Goal: Transaction & Acquisition: Subscribe to service/newsletter

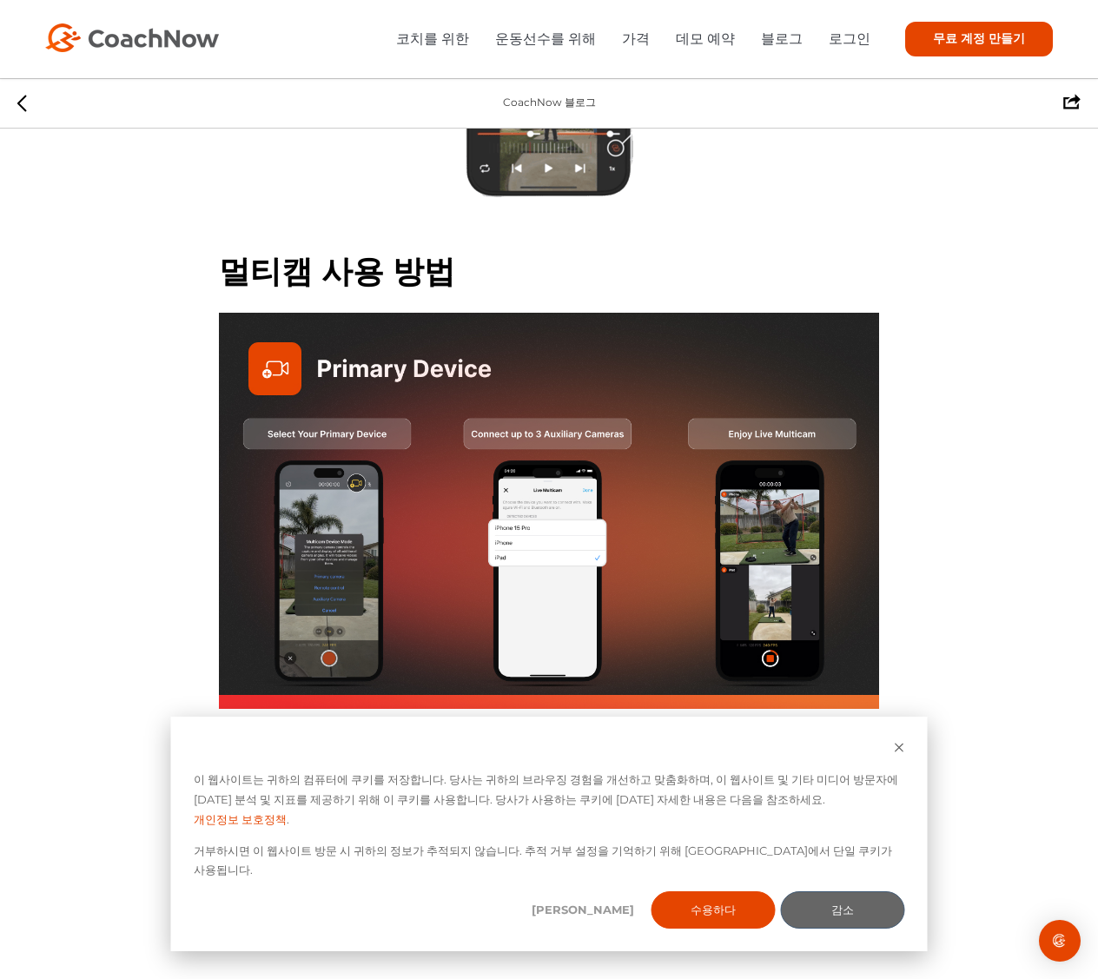
scroll to position [3647, 0]
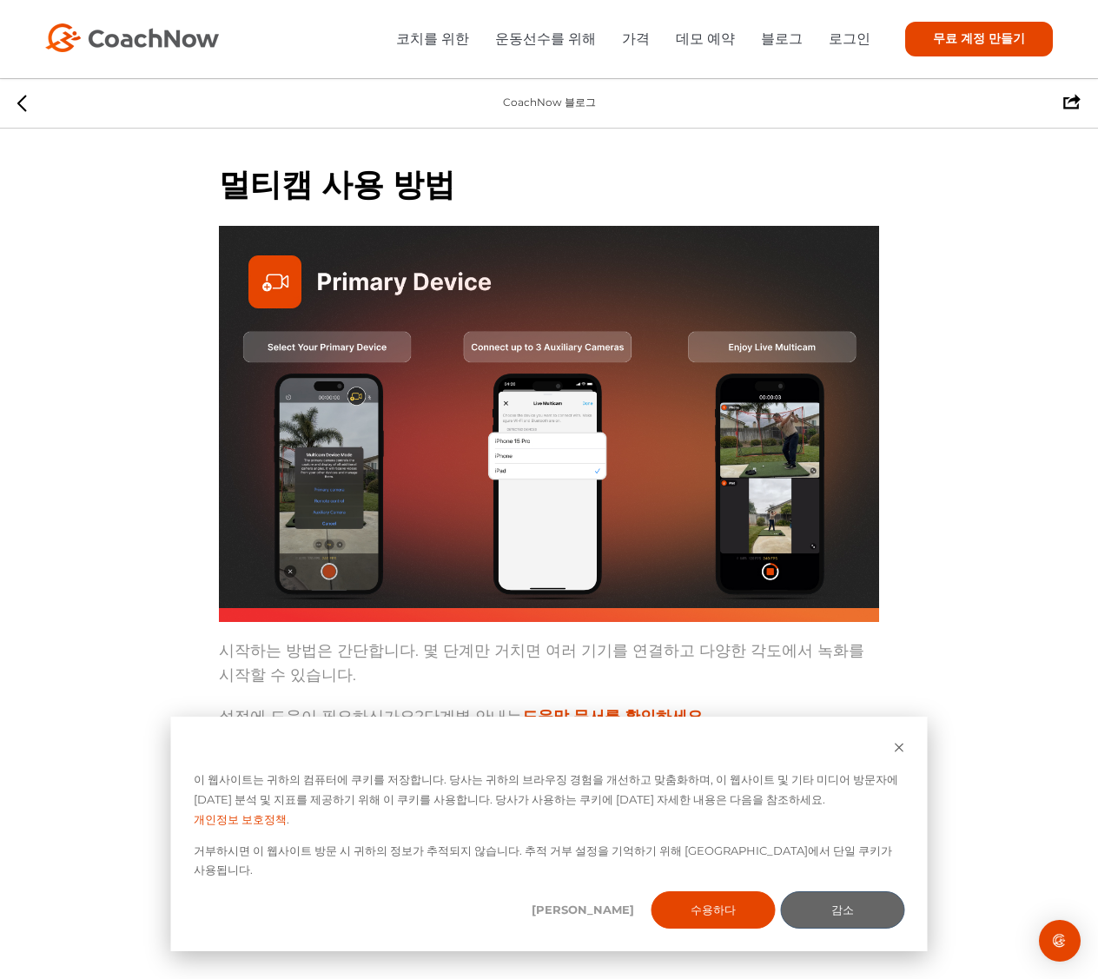
click at [556, 707] on font "도움말 문서를 확인하세요." at bounding box center [614, 716] width 185 height 19
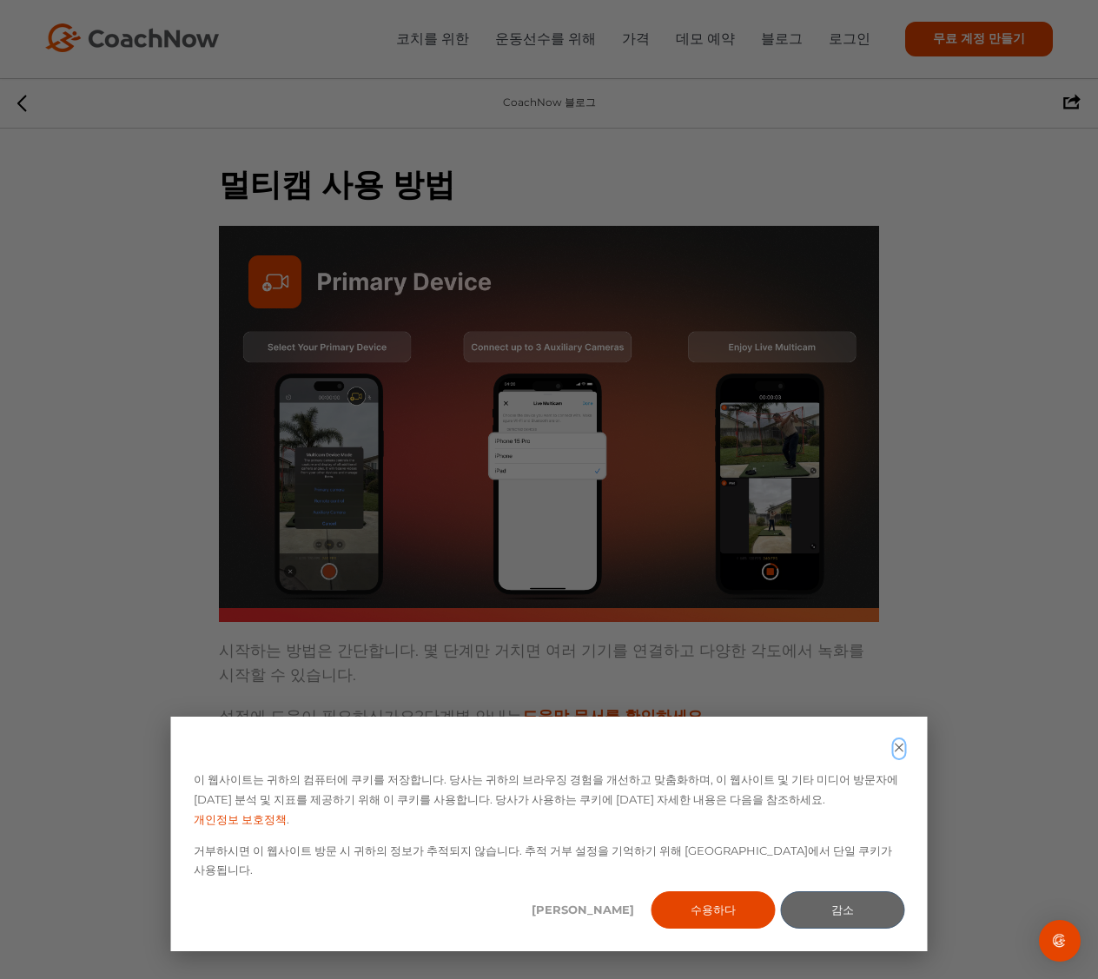
click at [896, 753] on icon "쿠키 배너 닫기" at bounding box center [899, 747] width 11 height 11
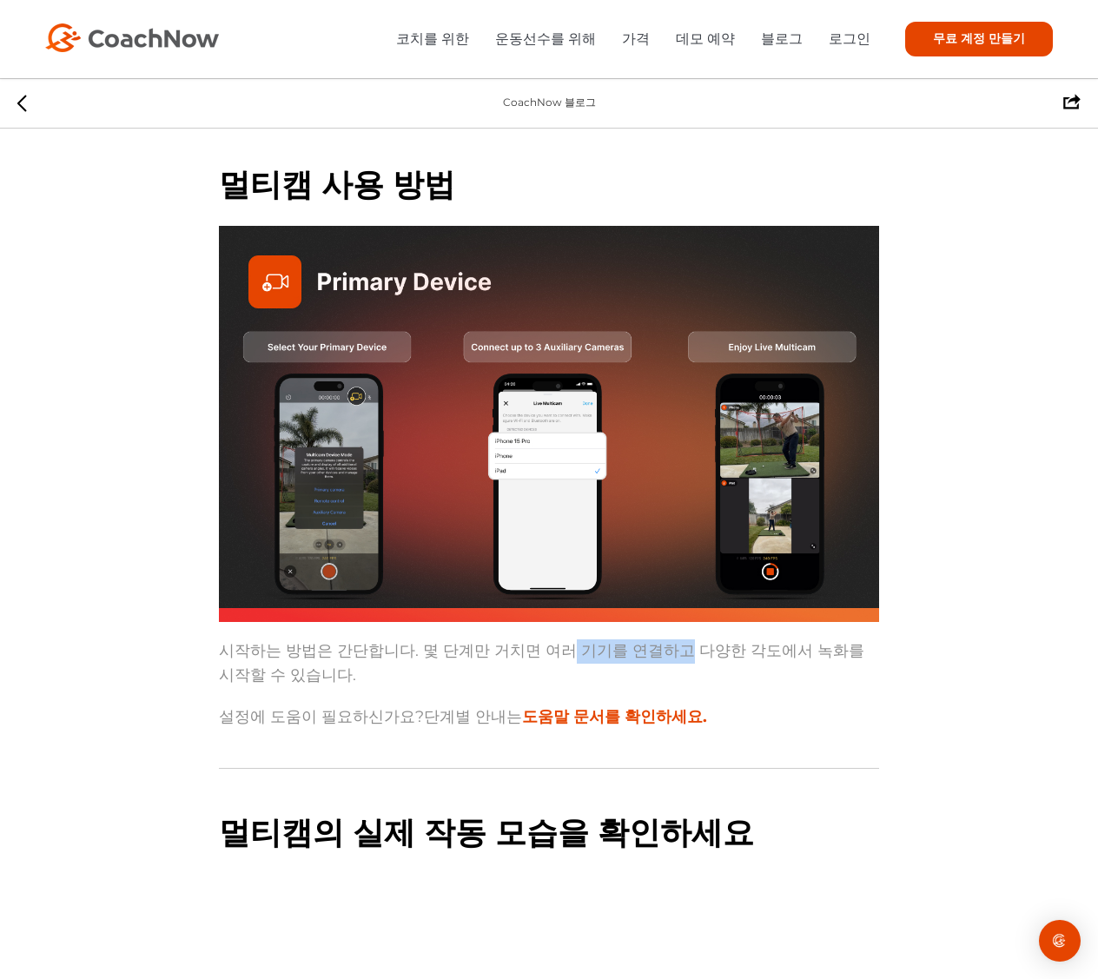
drag, startPoint x: 550, startPoint y: 600, endPoint x: 657, endPoint y: 605, distance: 106.9
click at [657, 641] on font "시작하는 방법은 간단합니다. 몇 단계만 거치면 여러 기기를 연결하고 다양한 각도에서 녹화를 시작할 수 있습니다." at bounding box center [541, 662] width 645 height 43
drag, startPoint x: 645, startPoint y: 604, endPoint x: 582, endPoint y: 604, distance: 63.4
click at [587, 641] on font "시작하는 방법은 간단합니다. 몇 단계만 거치면 여러 기기를 연결하고 다양한 각도에서 녹화를 시작할 수 있습니다." at bounding box center [541, 662] width 645 height 43
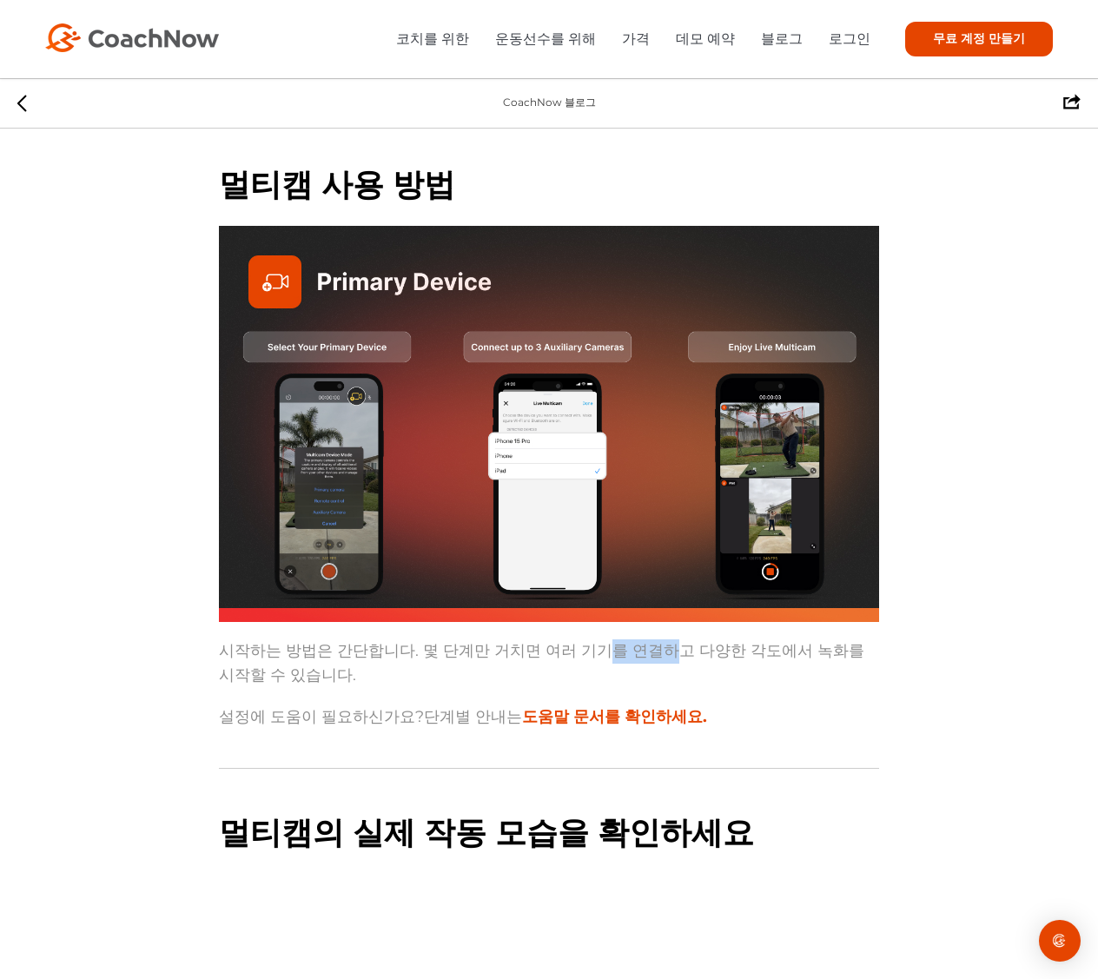
click at [582, 641] on font "시작하는 방법은 간단합니다. 몇 단계만 거치면 여러 기기를 연결하고 다양한 각도에서 녹화를 시작할 수 있습니다." at bounding box center [541, 662] width 645 height 43
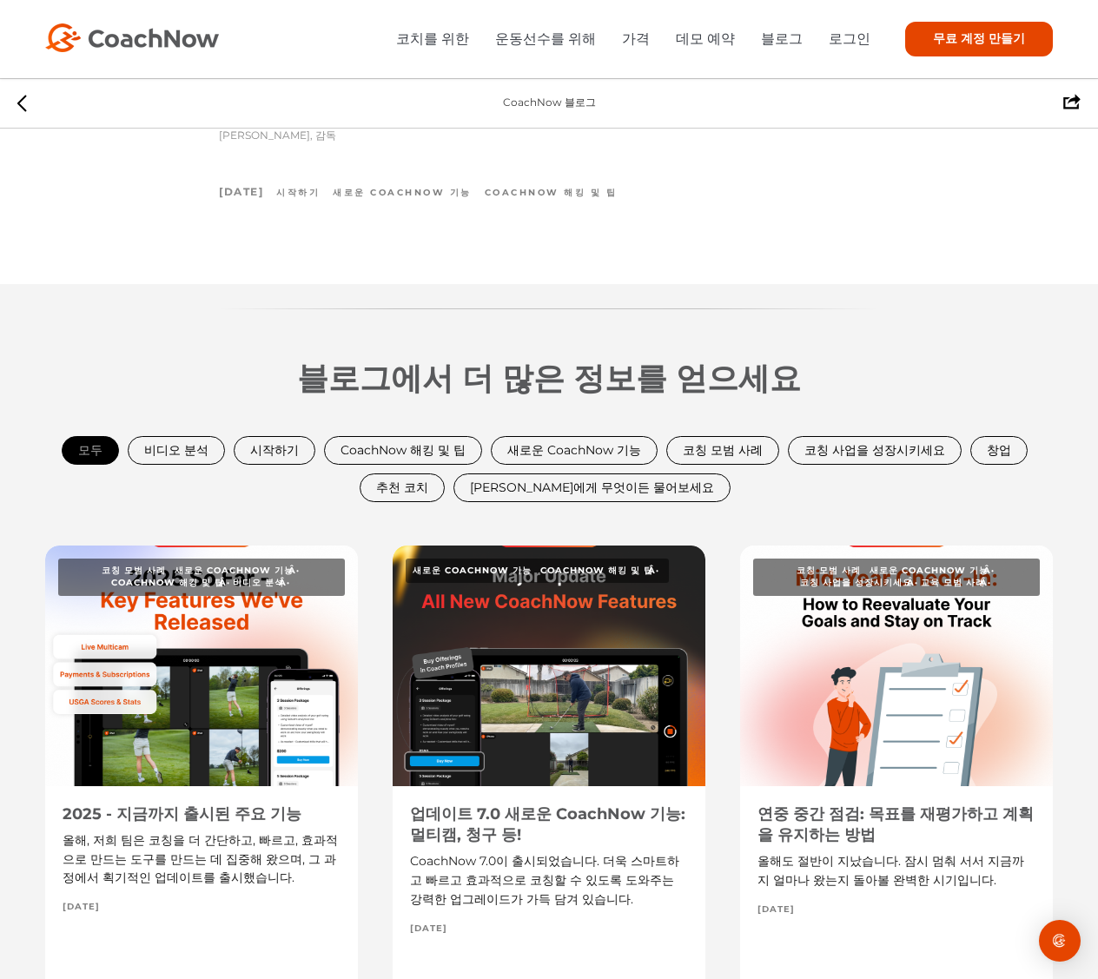
scroll to position [5210, 0]
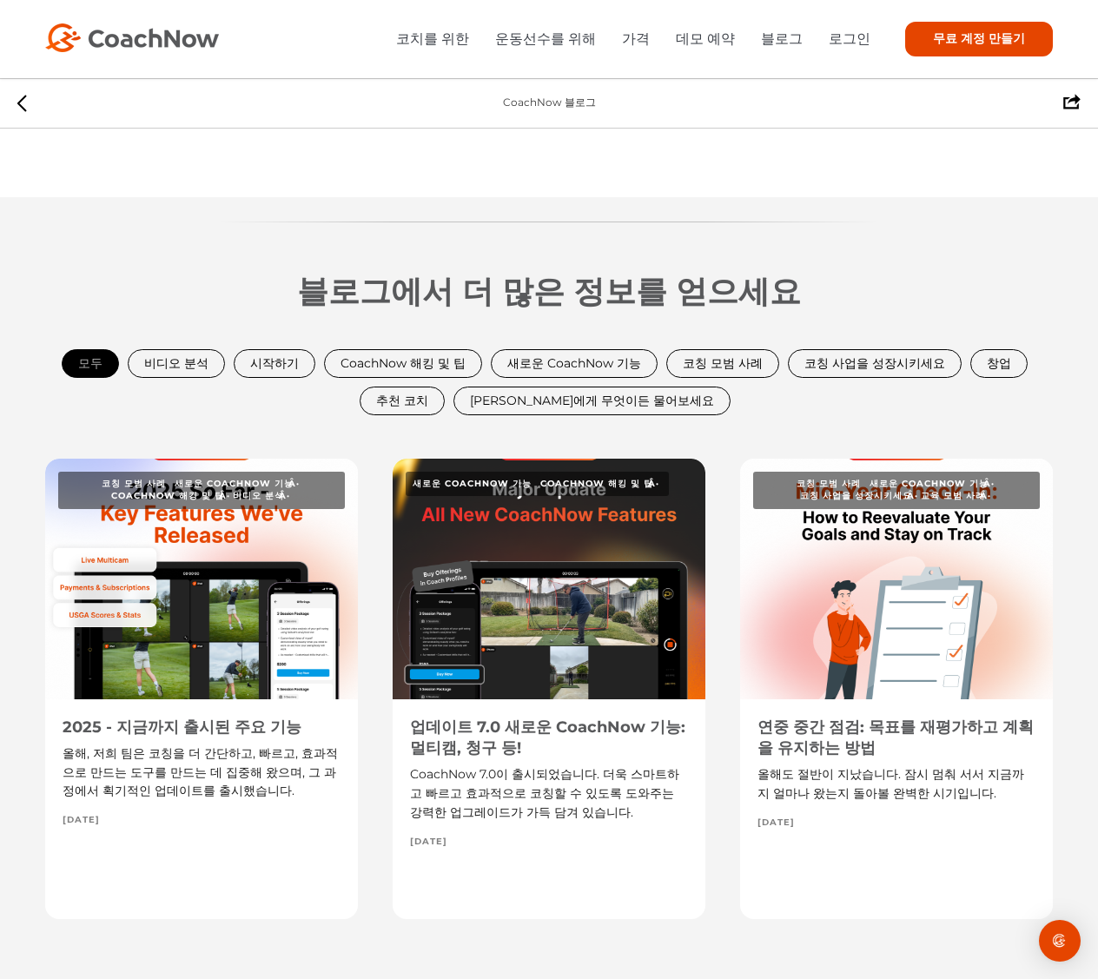
click at [518, 717] on font "업데이트 7.0 새로운 CoachNow 기능: 멀티캠, 청구 등!" at bounding box center [547, 737] width 275 height 40
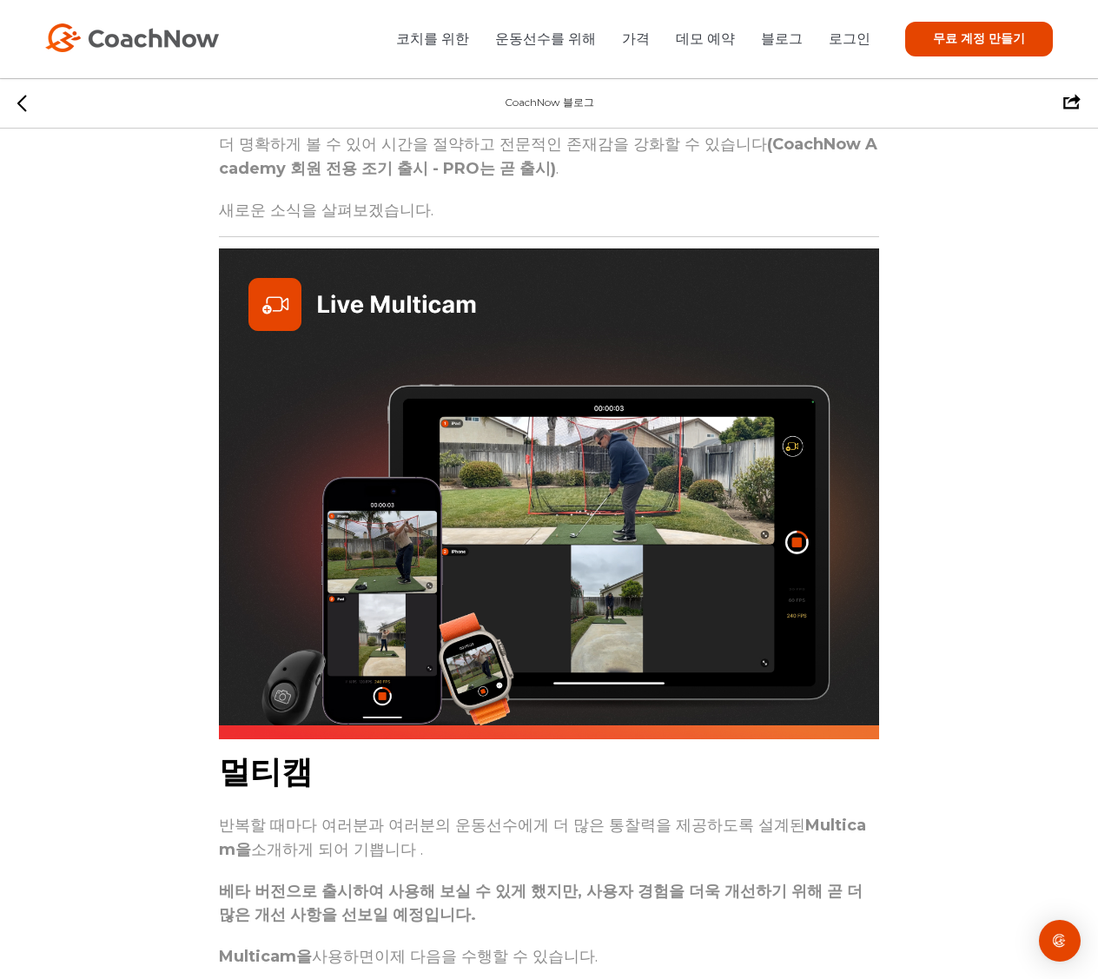
scroll to position [1129, 0]
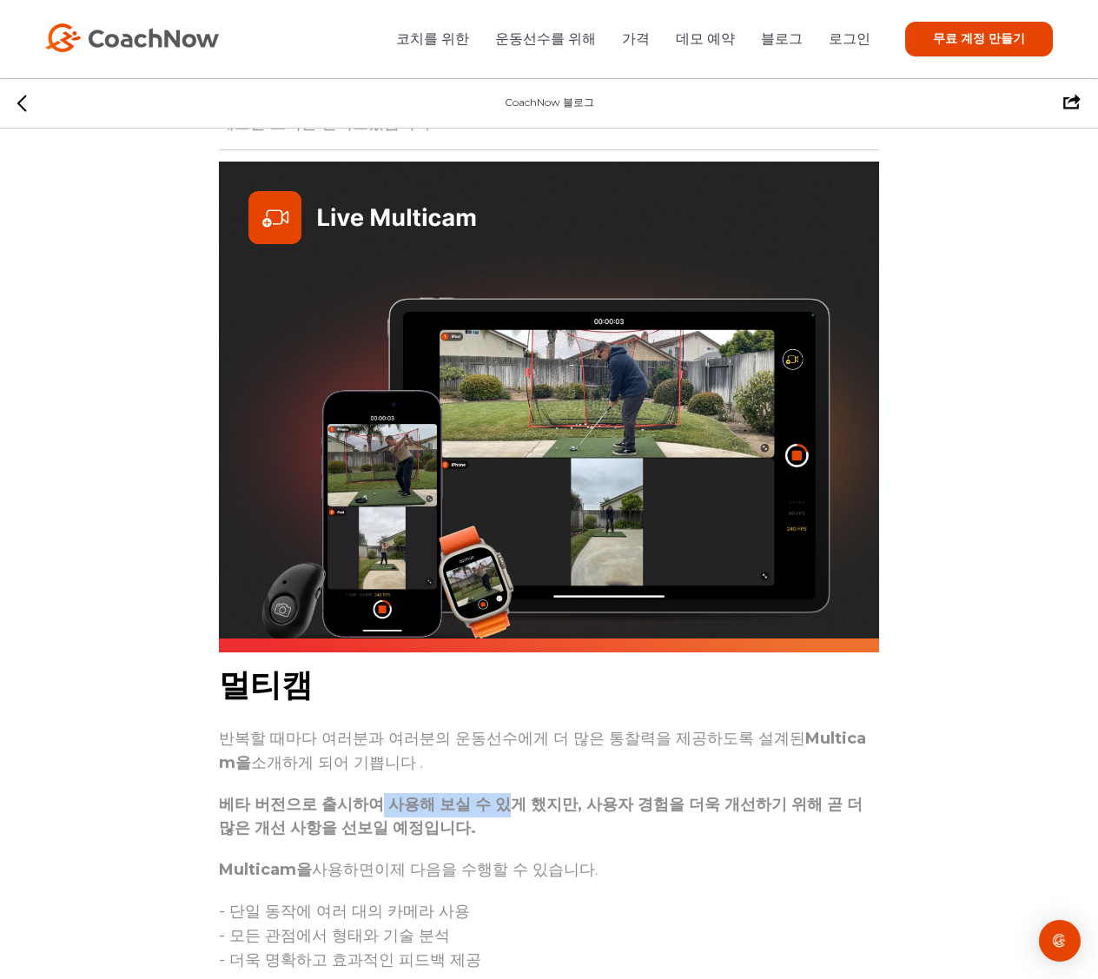
drag, startPoint x: 368, startPoint y: 786, endPoint x: 509, endPoint y: 804, distance: 141.9
click at [509, 804] on font "베타 버전으로 출시하여 사용해 보실 수 있게 했지만, 사용자 경험을 더욱 개선하기 위해 곧 더 많은 개선 사항을 선보일 예정입니다." at bounding box center [540, 816] width 643 height 43
drag, startPoint x: 605, startPoint y: 801, endPoint x: 680, endPoint y: 808, distance: 75.0
click at [680, 808] on font "베타 버전으로 출시하여 사용해 보실 수 있게 했지만, 사용자 경험을 더욱 개선하기 위해 곧 더 많은 개선 사항을 선보일 예정입니다." at bounding box center [540, 816] width 643 height 43
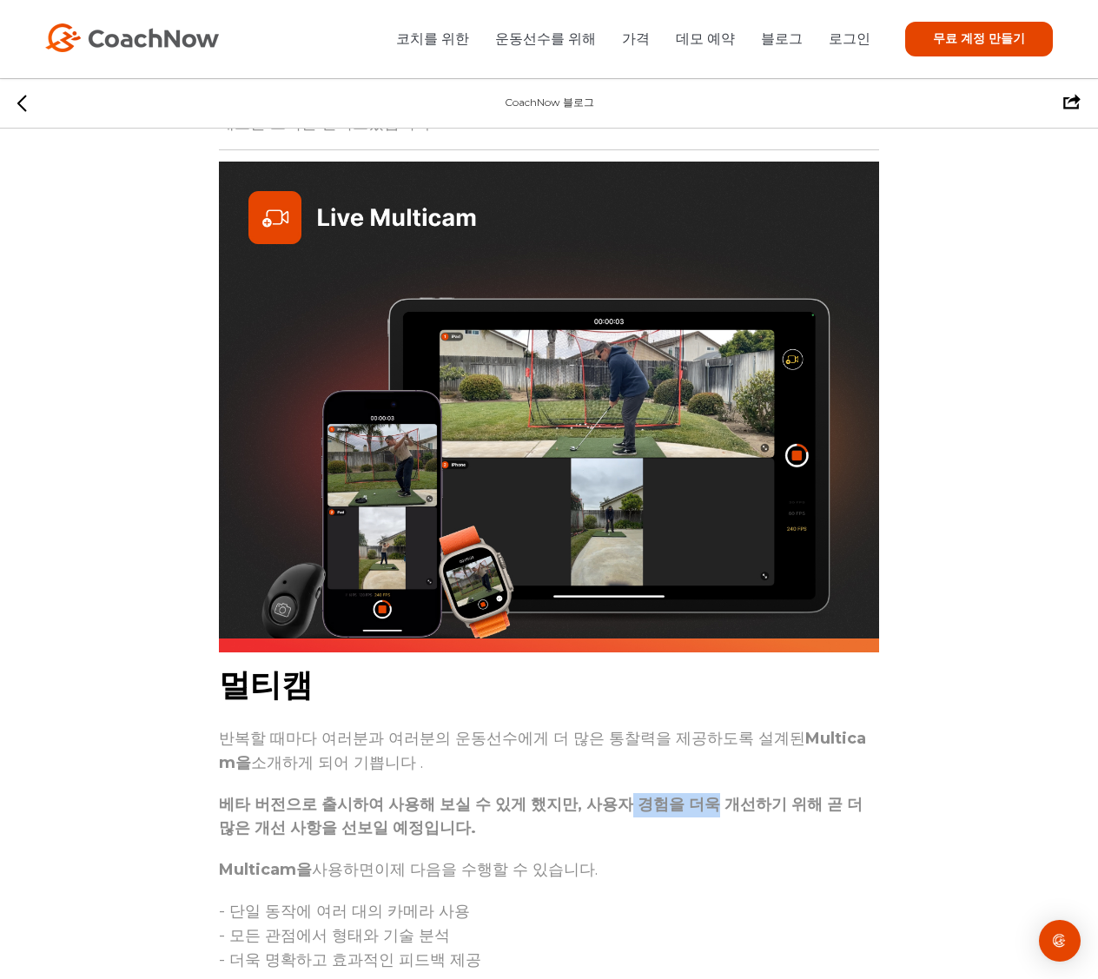
click at [680, 808] on font "베타 버전으로 출시하여 사용해 보실 수 있게 했지만, 사용자 경험을 더욱 개선하기 위해 곧 더 많은 개선 사항을 선보일 예정입니다." at bounding box center [540, 816] width 643 height 43
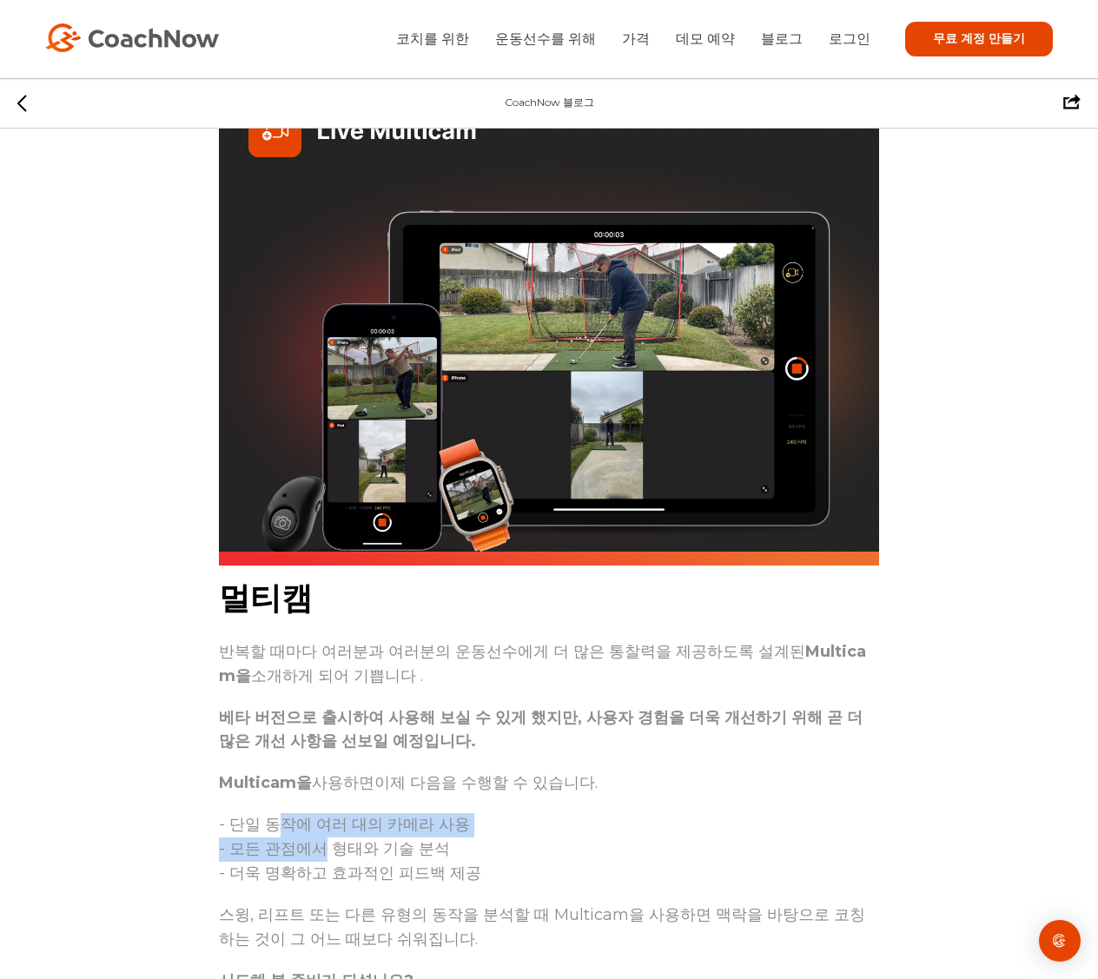
drag, startPoint x: 281, startPoint y: 831, endPoint x: 317, endPoint y: 839, distance: 36.5
click at [317, 839] on p "- 단일 동작에 여러 대의 카메라 사용 - 모든 관점에서 형태와 기술 분석 - 더욱 명확하고 효과적인 피드백 제공" at bounding box center [549, 849] width 660 height 80
click at [317, 839] on font "- 모든 관점에서 형태와 기술 분석" at bounding box center [334, 848] width 231 height 19
drag, startPoint x: 307, startPoint y: 844, endPoint x: 344, endPoint y: 853, distance: 37.5
click at [344, 853] on font "- 모든 관점에서 형태와 기술 분석" at bounding box center [334, 848] width 231 height 19
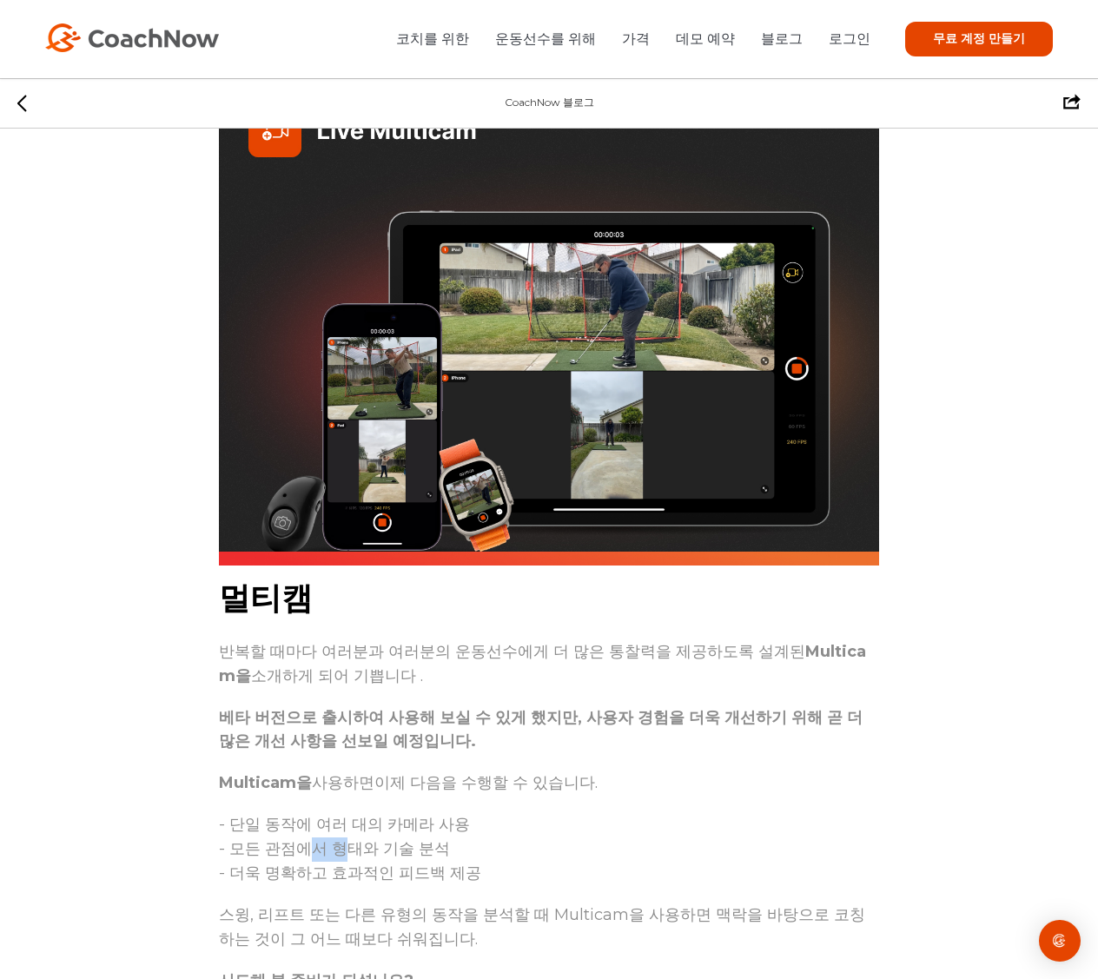
click at [344, 853] on font "- 모든 관점에서 형태와 기술 분석" at bounding box center [334, 848] width 231 height 19
drag, startPoint x: 313, startPoint y: 866, endPoint x: 382, endPoint y: 874, distance: 69.2
click at [382, 874] on font "- 더욱 명확하고 효과적인 피드백 제공" at bounding box center [350, 872] width 262 height 19
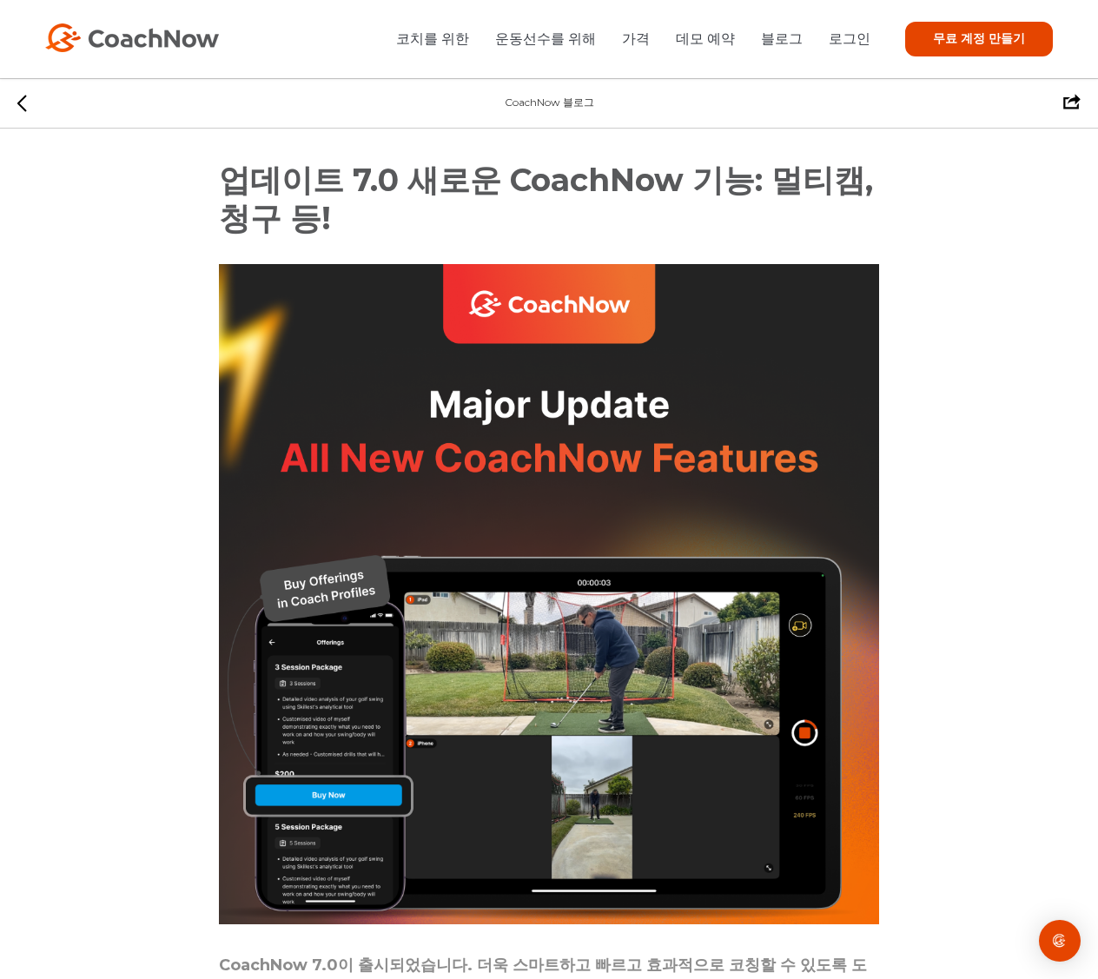
scroll to position [261, 0]
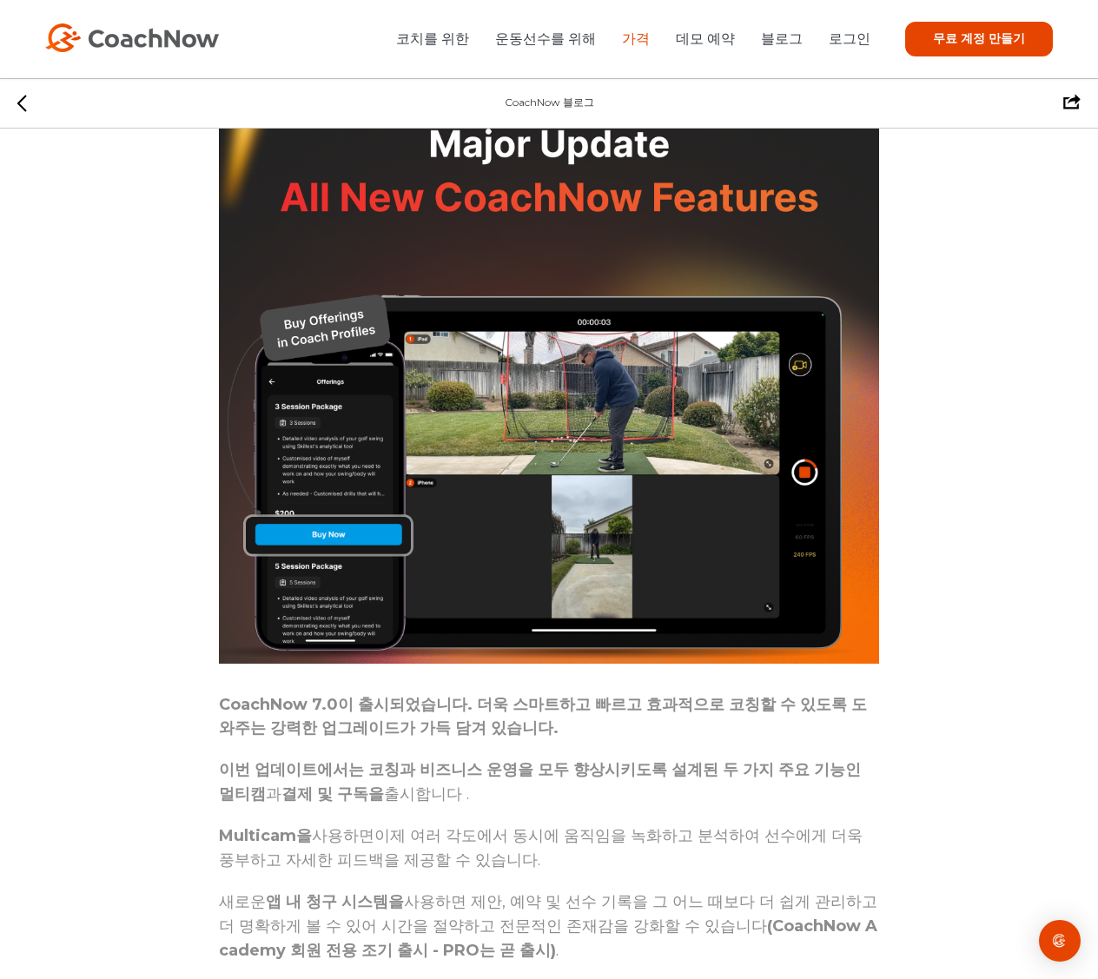
click at [649, 43] on font "가격" at bounding box center [636, 38] width 28 height 16
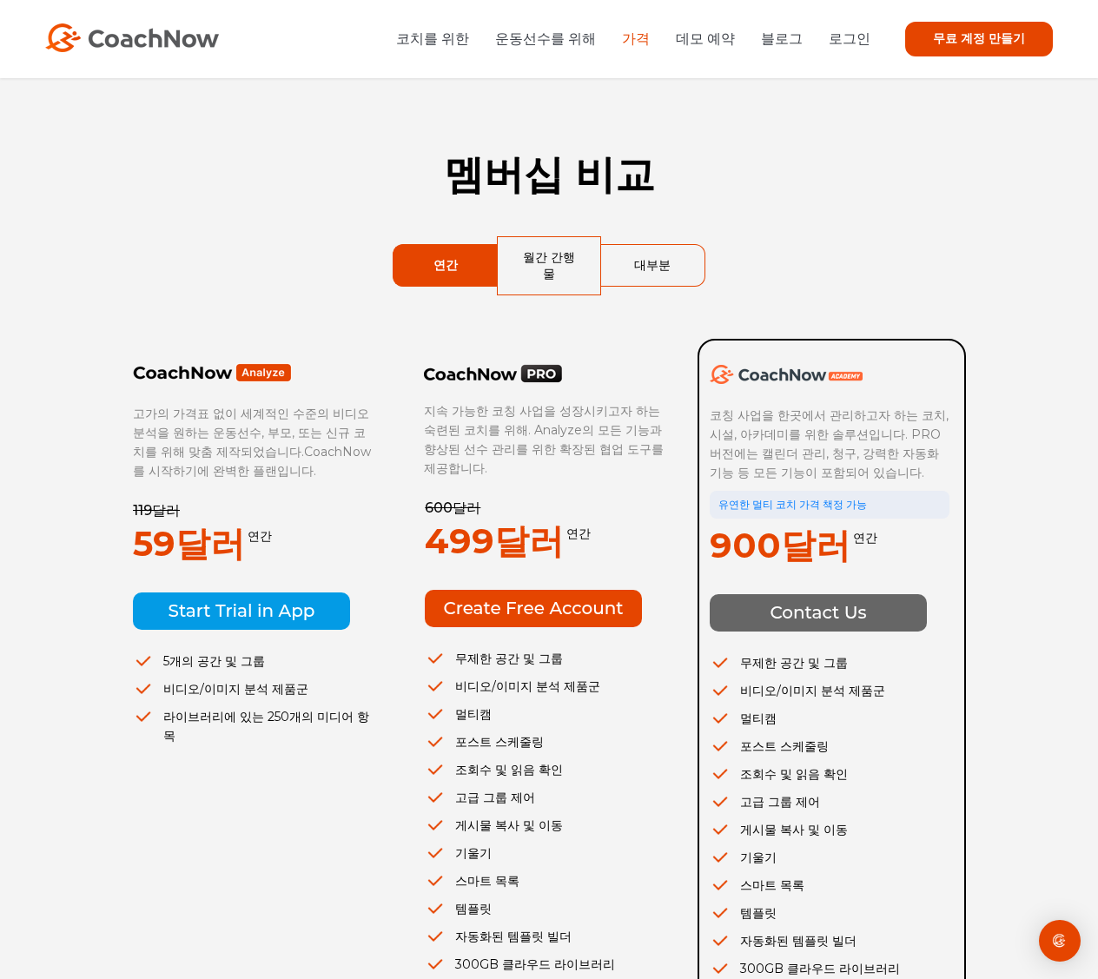
drag, startPoint x: 313, startPoint y: 429, endPoint x: 324, endPoint y: 432, distance: 11.8
click at [324, 444] on font "CoachNow를 시작하기에 완벽한 플랜입니다." at bounding box center [252, 461] width 238 height 35
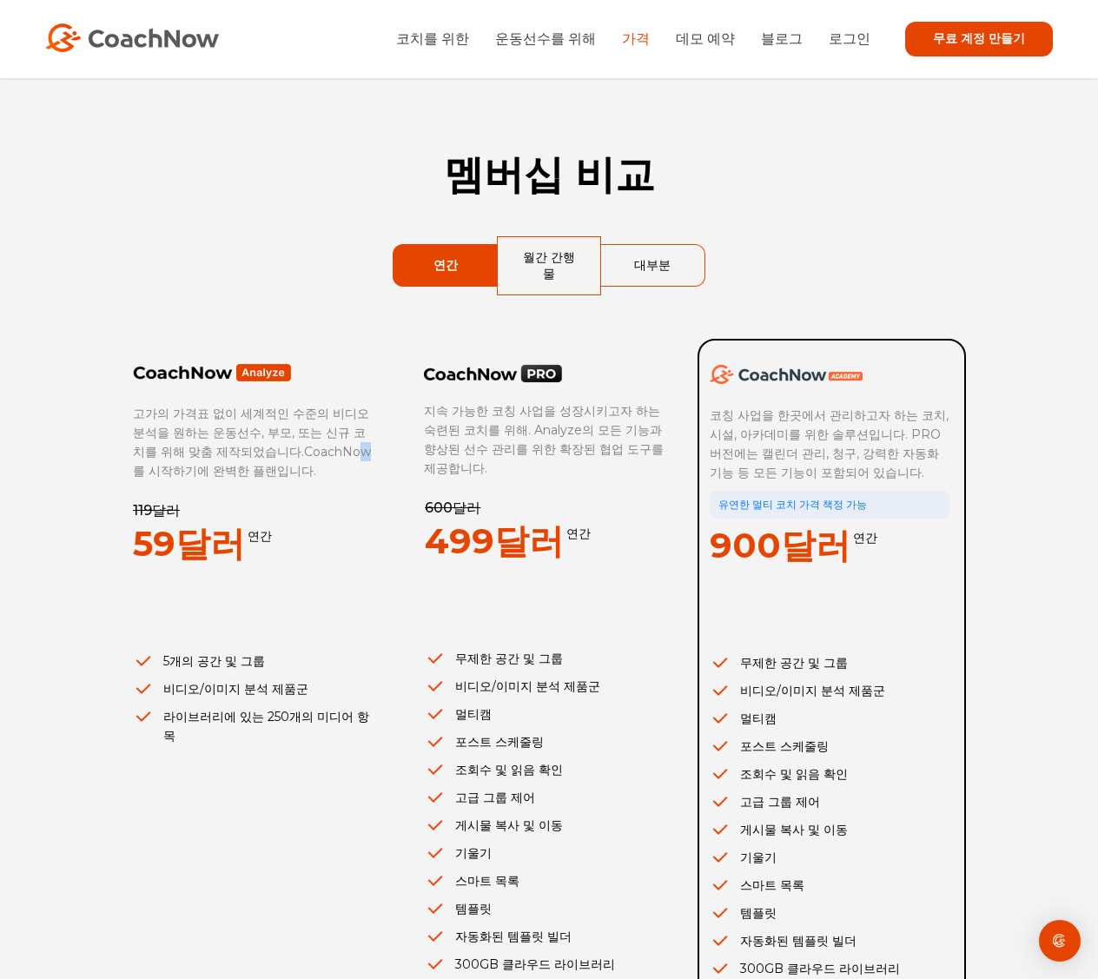
click at [325, 444] on font "CoachNow를 시작하기에 완벽한 플랜입니다." at bounding box center [252, 461] width 238 height 35
drag, startPoint x: 260, startPoint y: 424, endPoint x: 309, endPoint y: 430, distance: 49.9
click at [309, 430] on p "고가의 가격표 없이 세계적인 수준의 비디오 분석을 원하는 운동선수, 부모, 또는 신규 코치를 위해 맞춤 제작되었습니다. CoachNow를 시작…" at bounding box center [253, 442] width 241 height 76
click at [309, 444] on font "CoachNow를 시작하기에 완벽한 플랜입니다." at bounding box center [252, 461] width 238 height 35
drag, startPoint x: 227, startPoint y: 649, endPoint x: 252, endPoint y: 650, distance: 25.2
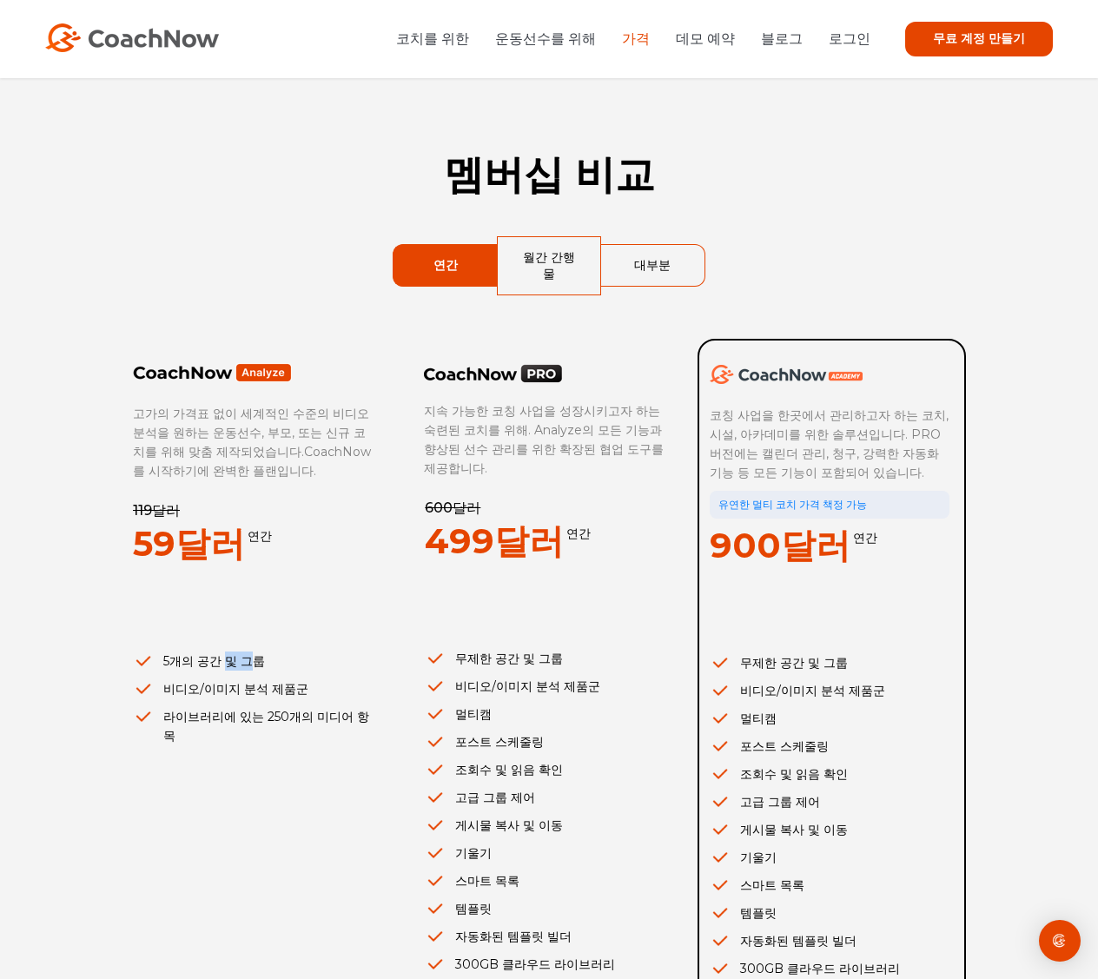
click at [252, 653] on font "5개의 공간 및 그룹" at bounding box center [214, 661] width 102 height 16
drag, startPoint x: 493, startPoint y: 657, endPoint x: 521, endPoint y: 661, distance: 28.1
click at [521, 661] on ul "무제한 공간 및 그룹 비디오/이미지 분석 제품군 멀티캠 포스트 스케줄링 조회수 및 읽음 확인 고급 그룹 제어 게시물 복사 및 이동 기울기 스마…" at bounding box center [545, 825] width 240 height 353
click at [521, 676] on li "비디오/이미지 분석 제품군" at bounding box center [545, 685] width 240 height 19
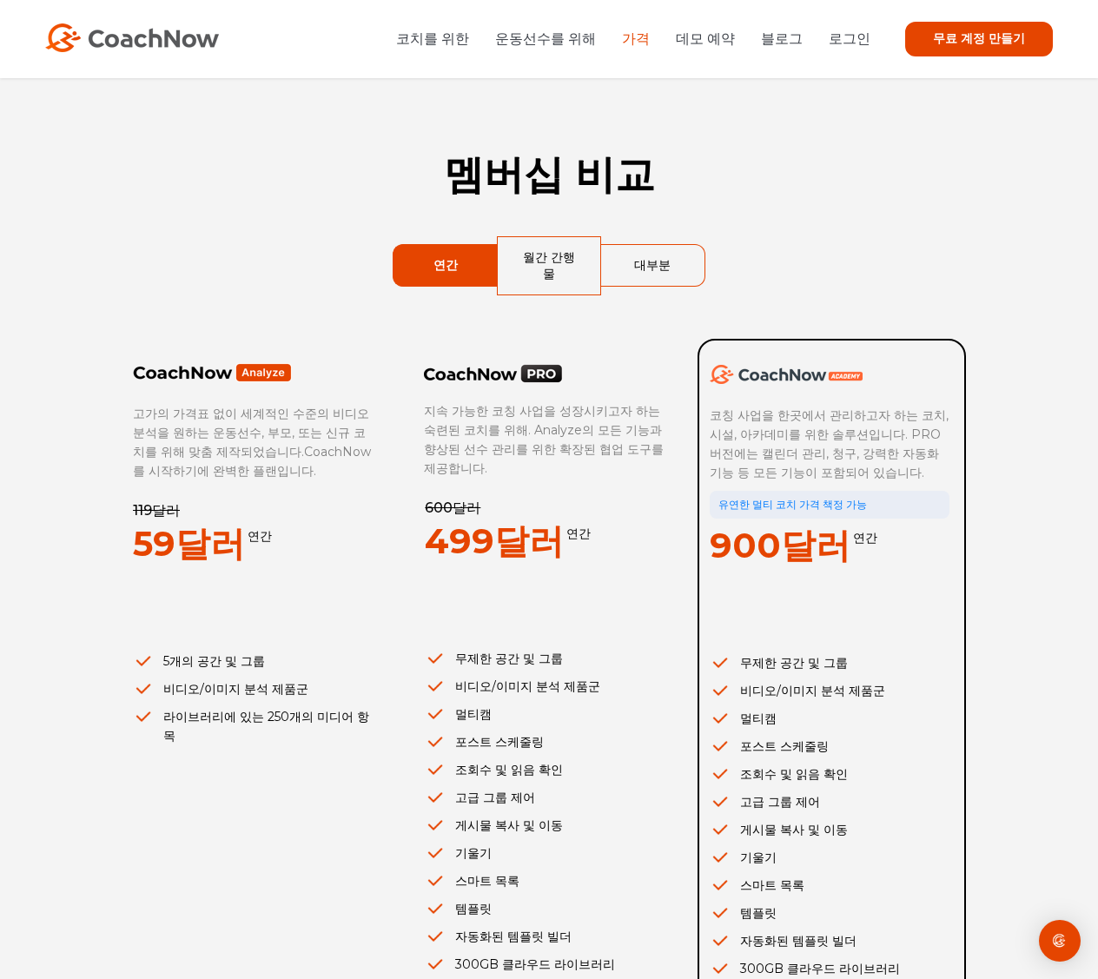
scroll to position [87, 0]
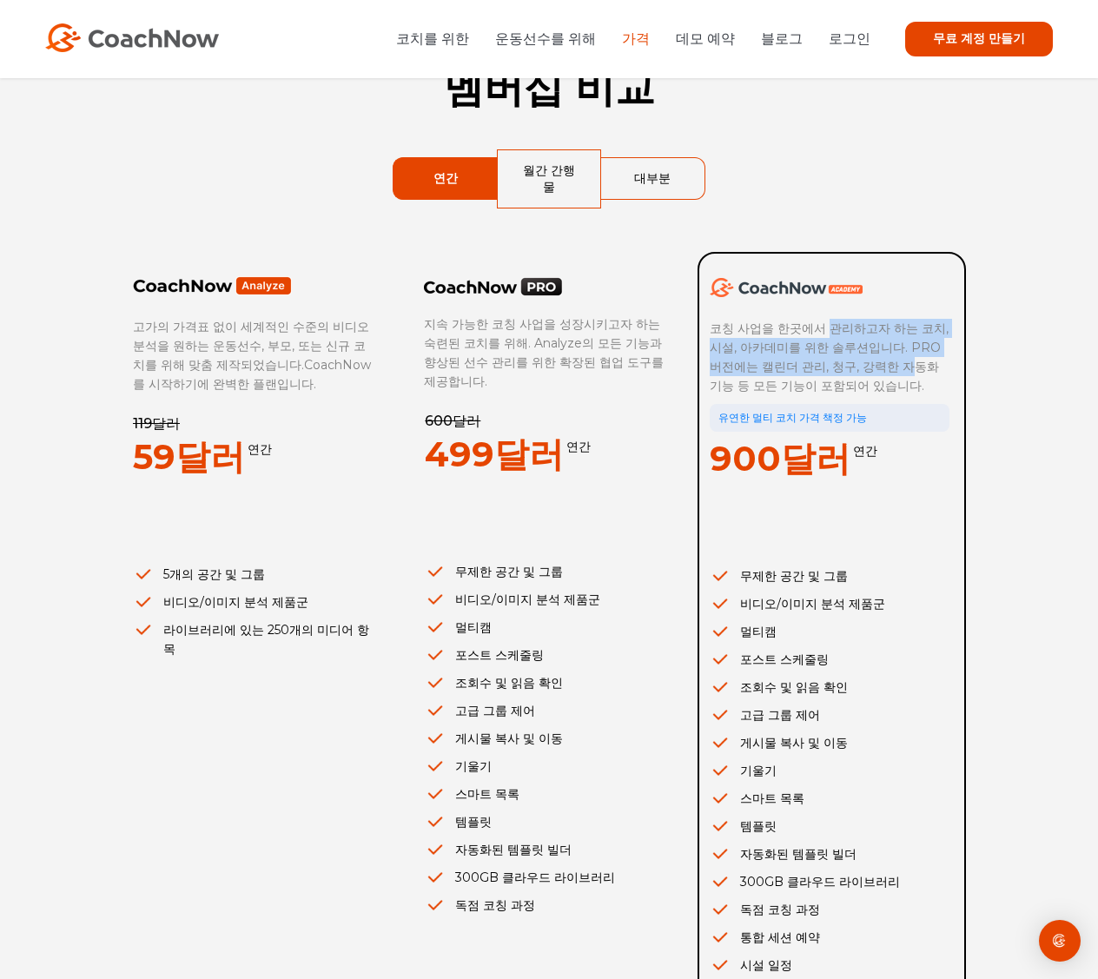
drag, startPoint x: 828, startPoint y: 322, endPoint x: 863, endPoint y: 346, distance: 42.4
click at [863, 346] on p "코칭 사업을 한곳에서 관리하고자 하는 코치, 시설, 아카데미를 위한 솔루션입니다. PRO 버전에는 캘린더 관리, 청구, 강력한 자동화 기능 등…" at bounding box center [829, 357] width 240 height 76
click at [863, 346] on font "코칭 사업을 한곳에서 관리하고자 하는 코치, 시설, 아카데미를 위한 솔루션입니다. PRO 버전에는 캘린더 관리, 청구, 강력한 자동화 기능 등…" at bounding box center [828, 356] width 239 height 73
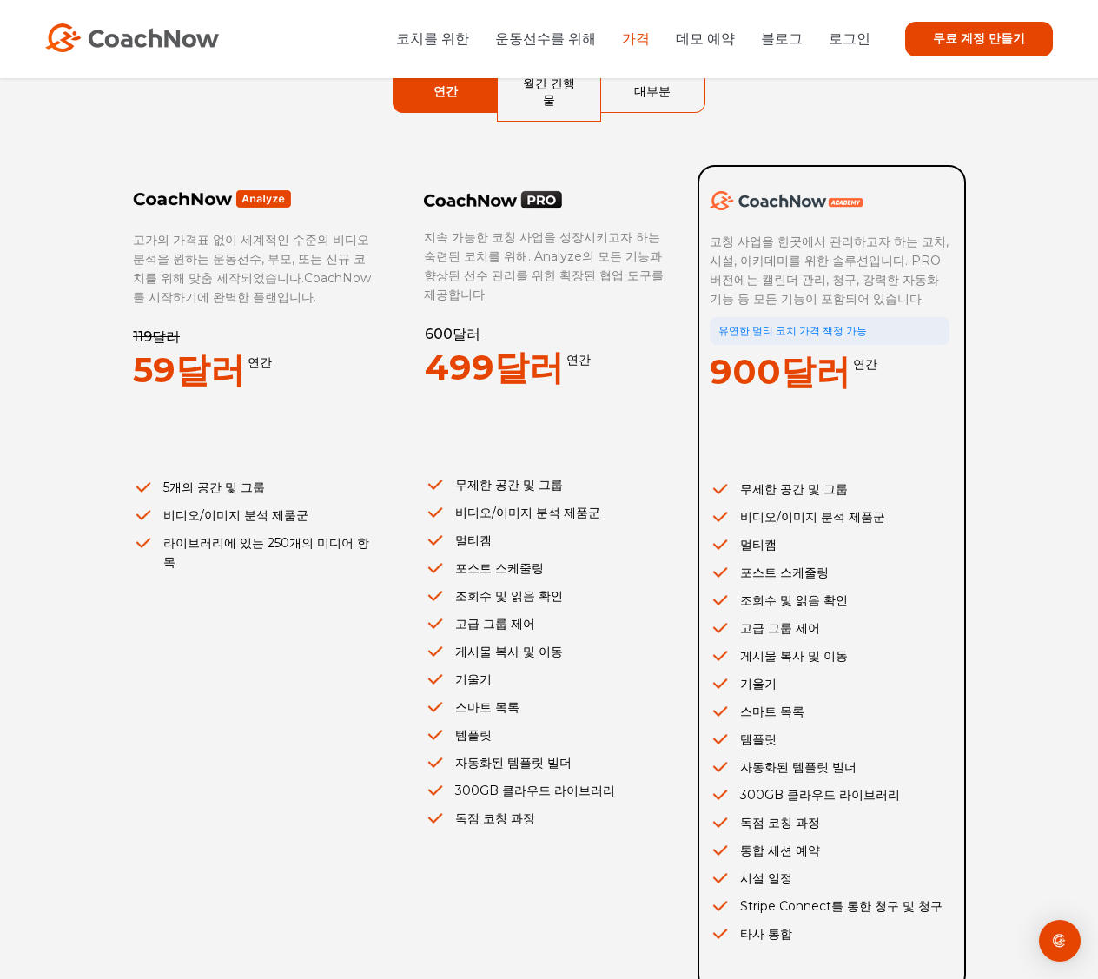
scroll to position [261, 0]
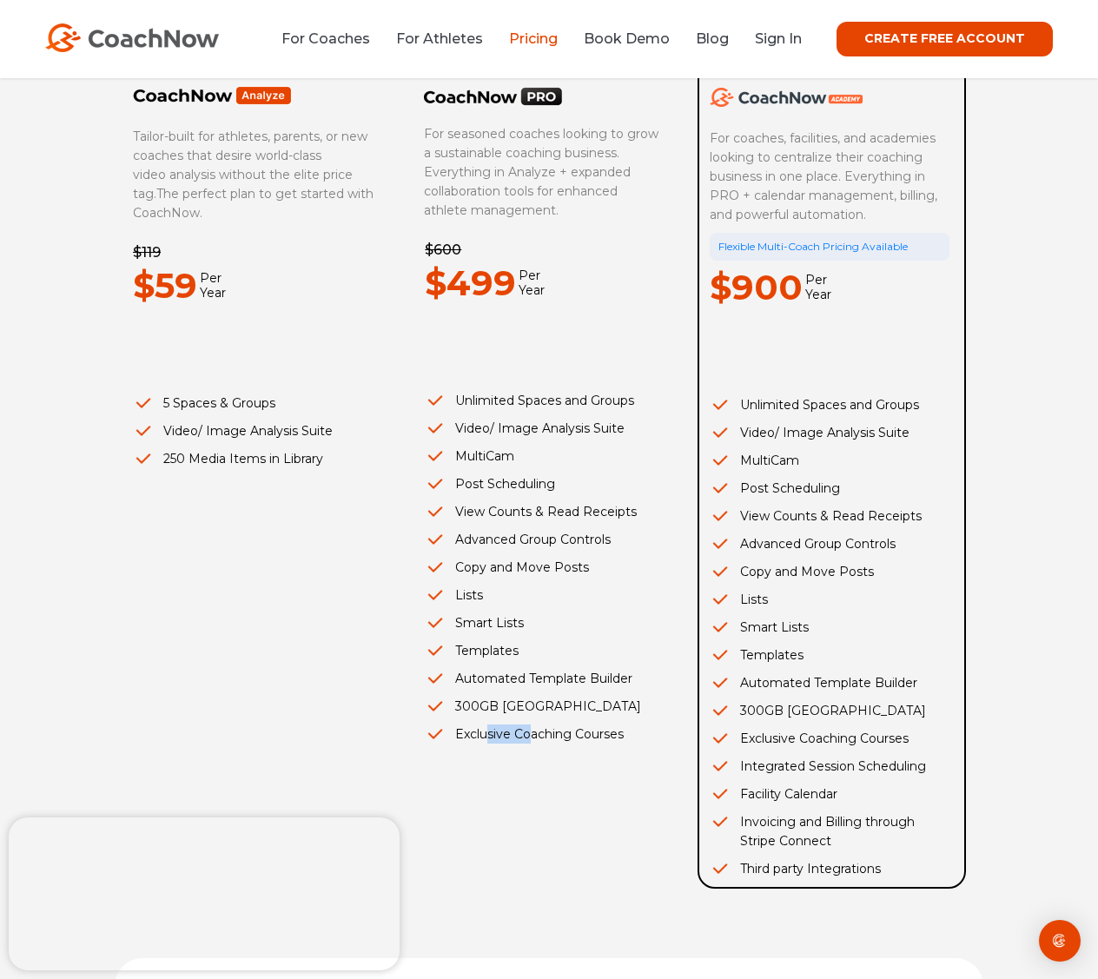
drag, startPoint x: 491, startPoint y: 735, endPoint x: 560, endPoint y: 728, distance: 69.8
click at [560, 729] on li "Exclusive Coaching Courses" at bounding box center [545, 733] width 240 height 19
click at [560, 728] on li "Exclusive Coaching Courses" at bounding box center [545, 733] width 240 height 19
drag, startPoint x: 472, startPoint y: 644, endPoint x: 530, endPoint y: 647, distance: 57.4
click at [528, 649] on li "Templates" at bounding box center [545, 650] width 240 height 19
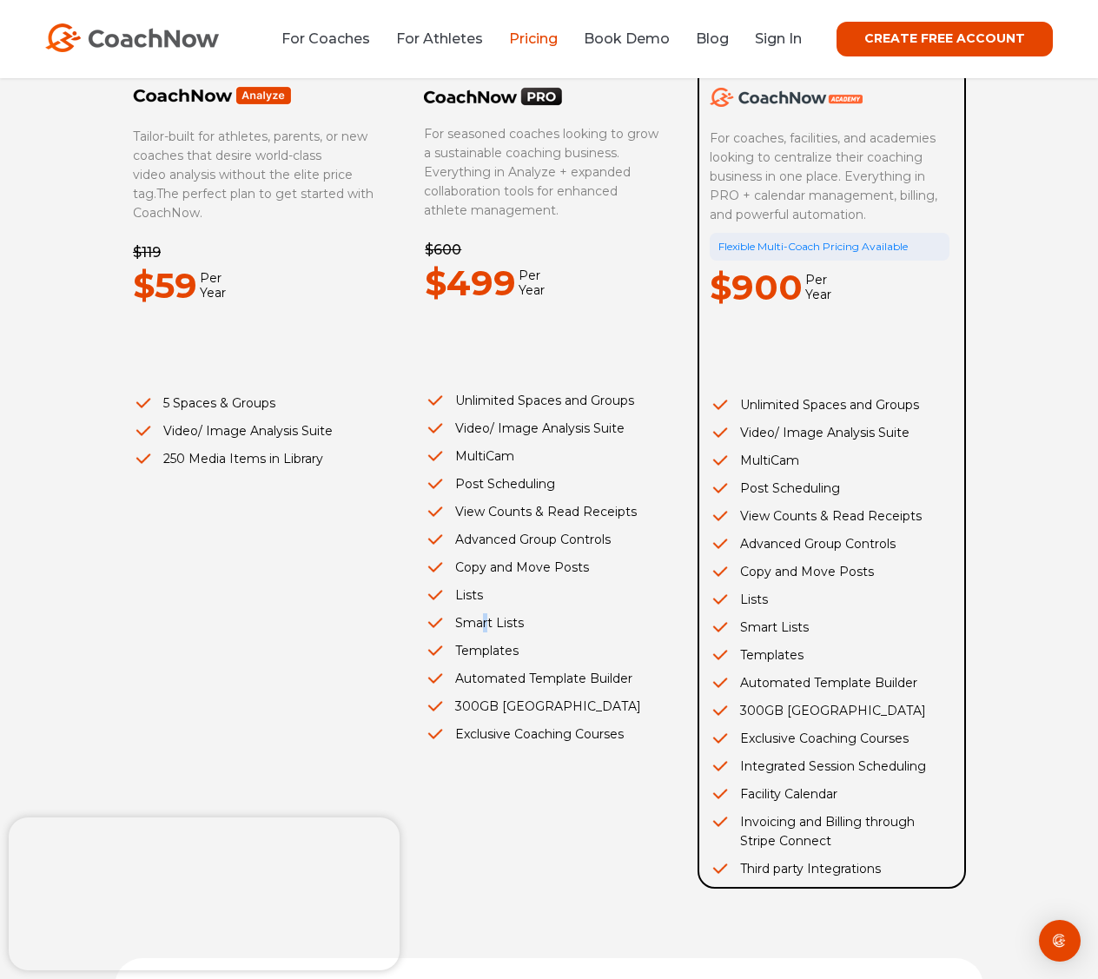
drag, startPoint x: 485, startPoint y: 624, endPoint x: 529, endPoint y: 626, distance: 44.3
click at [529, 626] on li "Smart Lists" at bounding box center [545, 622] width 240 height 19
drag, startPoint x: 476, startPoint y: 579, endPoint x: 537, endPoint y: 577, distance: 60.8
click at [537, 577] on ul "Unlimited Spaces and Groups Video/ Image Analysis Suite MultiCam Post Schedulin…" at bounding box center [545, 567] width 240 height 353
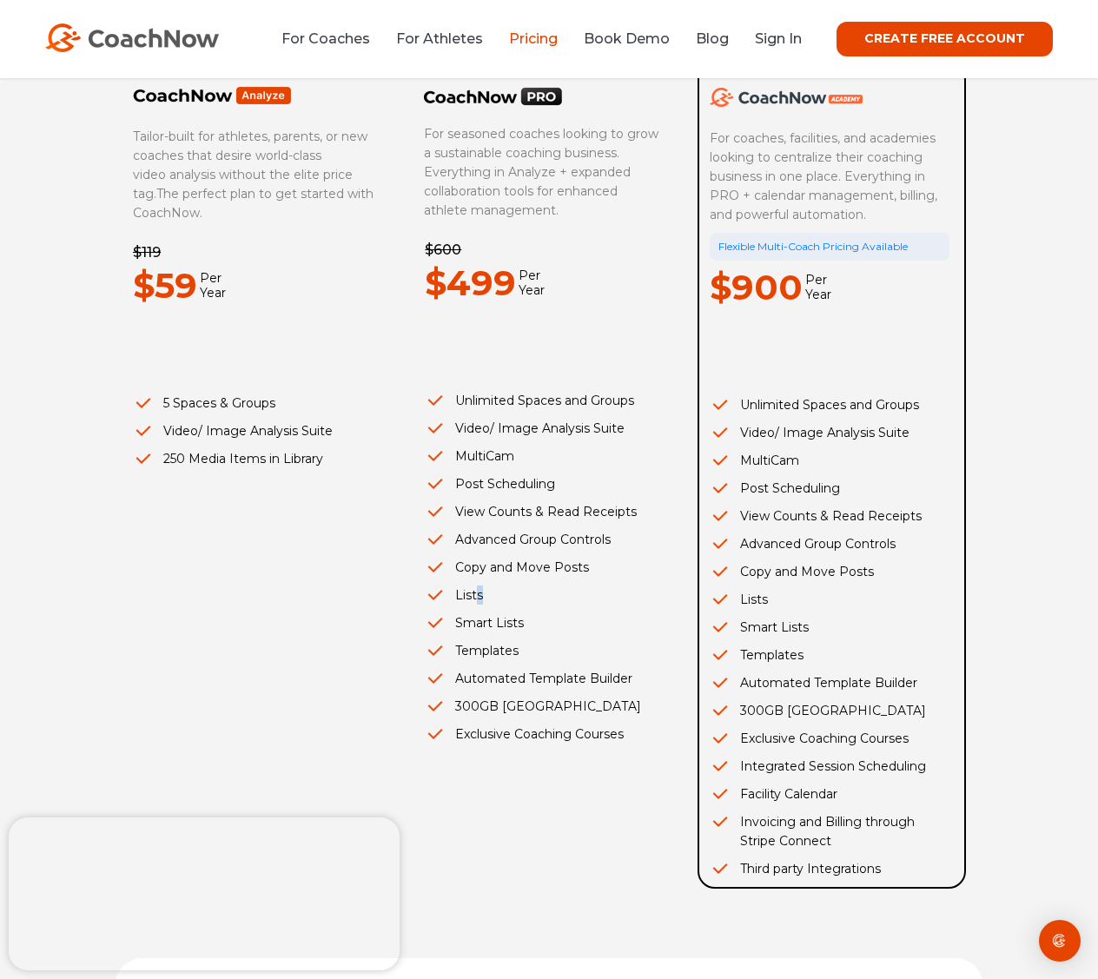
click at [537, 577] on ul "Unlimited Spaces and Groups Video/ Image Analysis Suite MultiCam Post Schedulin…" at bounding box center [545, 567] width 240 height 353
drag, startPoint x: 500, startPoint y: 544, endPoint x: 562, endPoint y: 542, distance: 61.7
click at [560, 542] on li "Advanced Group Controls" at bounding box center [545, 539] width 240 height 19
click at [562, 542] on li "Advanced Group Controls" at bounding box center [545, 539] width 240 height 19
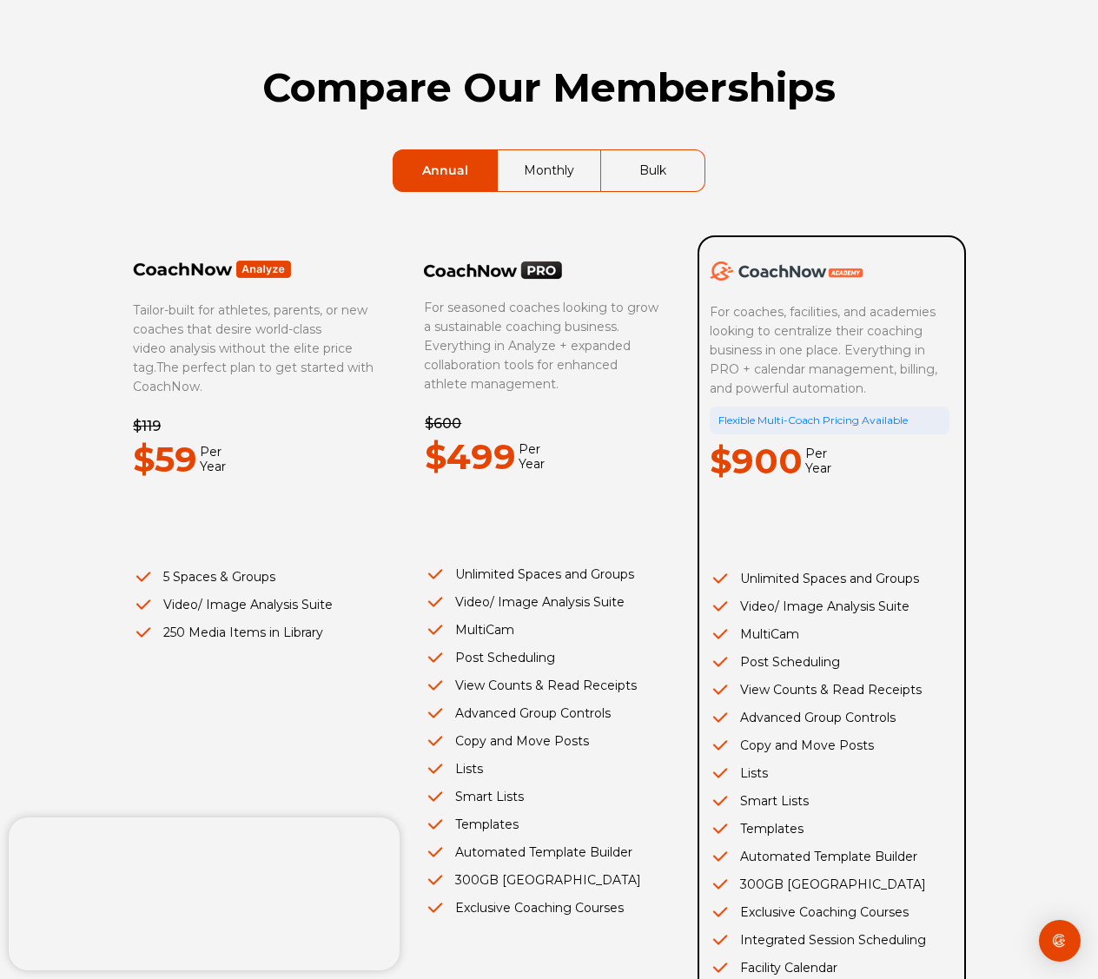
scroll to position [0, 0]
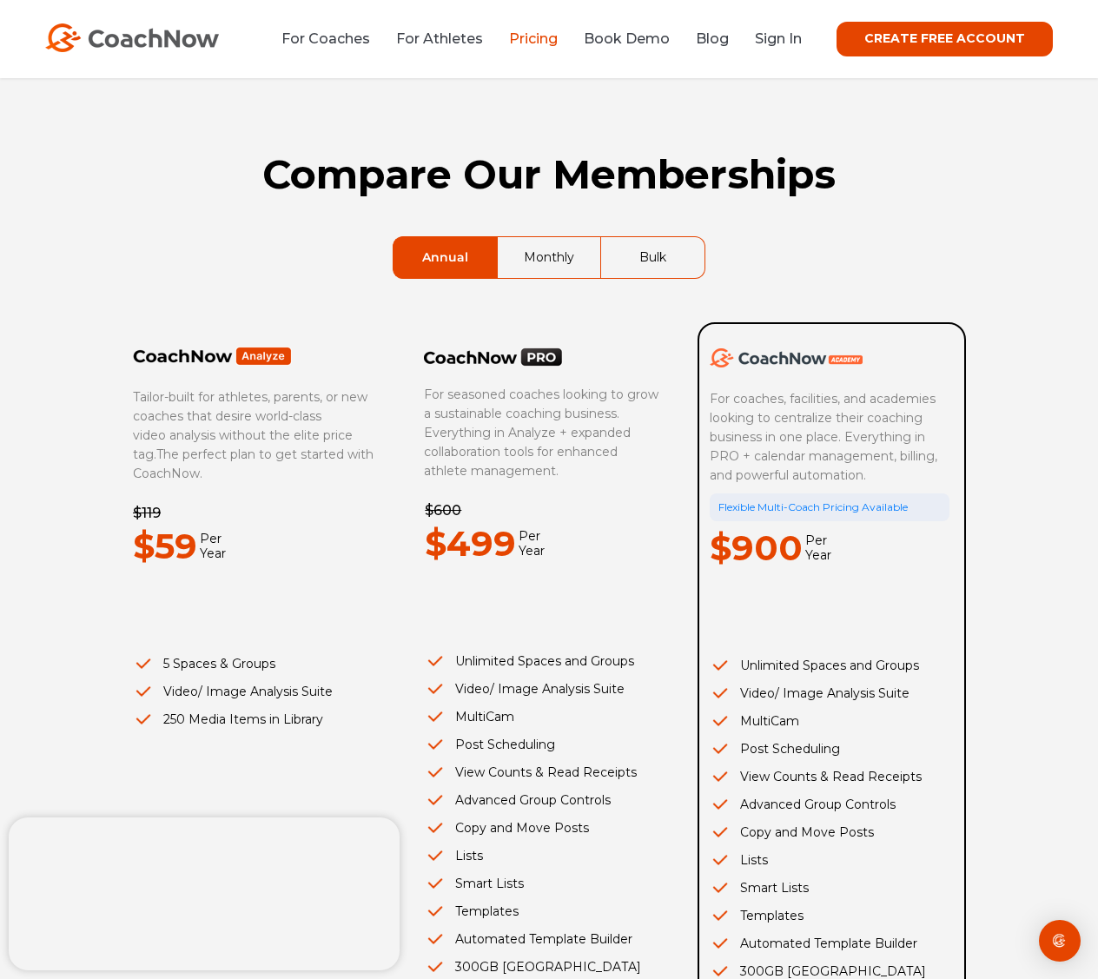
click at [547, 254] on link "Monthly" at bounding box center [549, 257] width 102 height 41
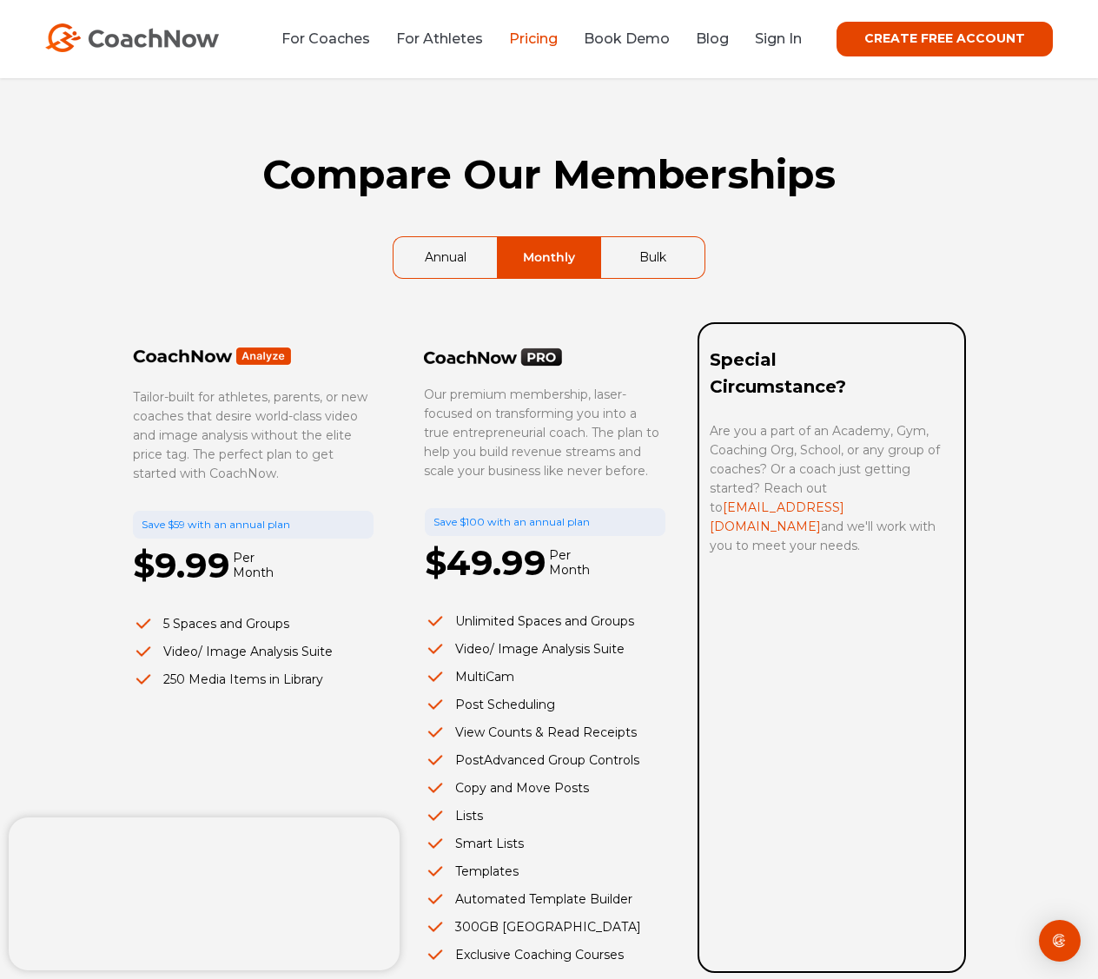
click at [644, 267] on link "Bulk" at bounding box center [652, 257] width 103 height 41
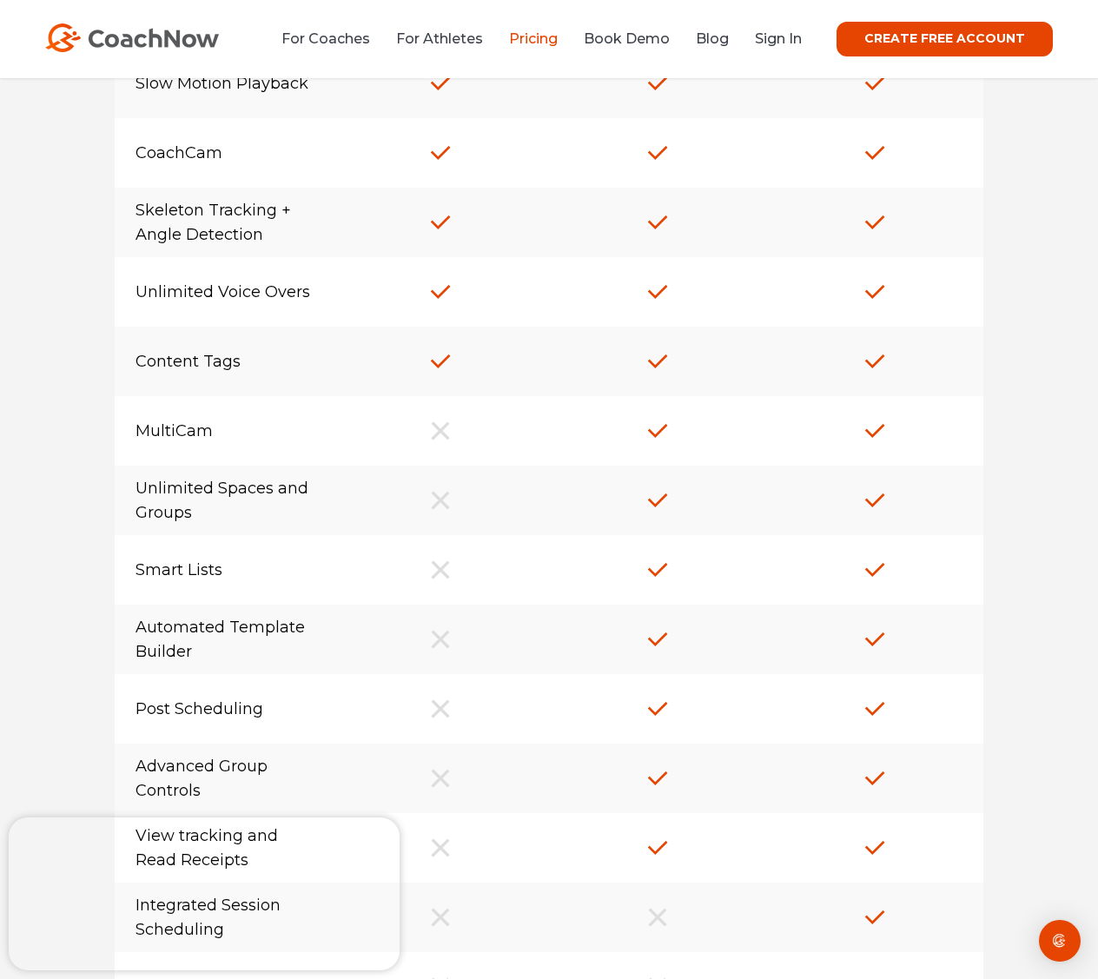
scroll to position [695, 0]
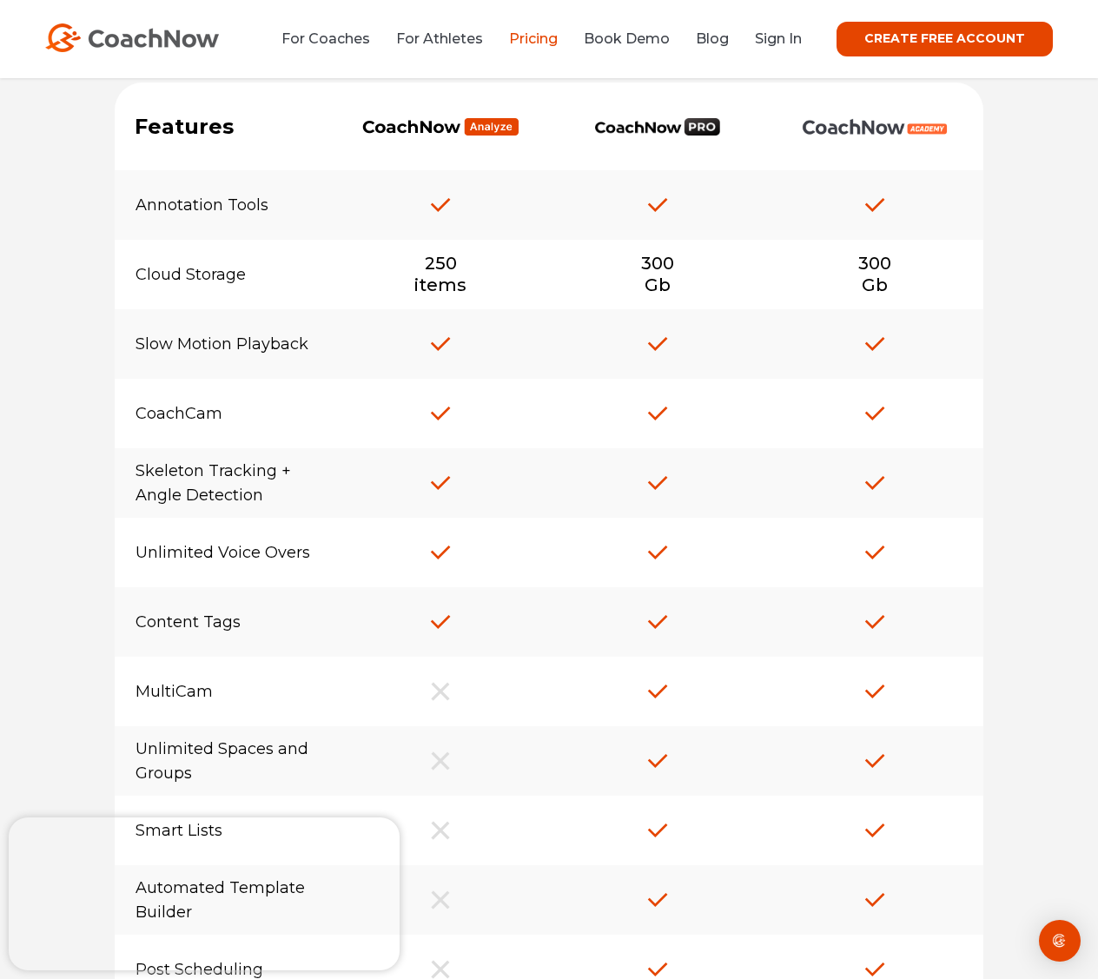
click at [666, 119] on img at bounding box center [657, 127] width 125 height 18
click at [660, 130] on img at bounding box center [657, 127] width 125 height 18
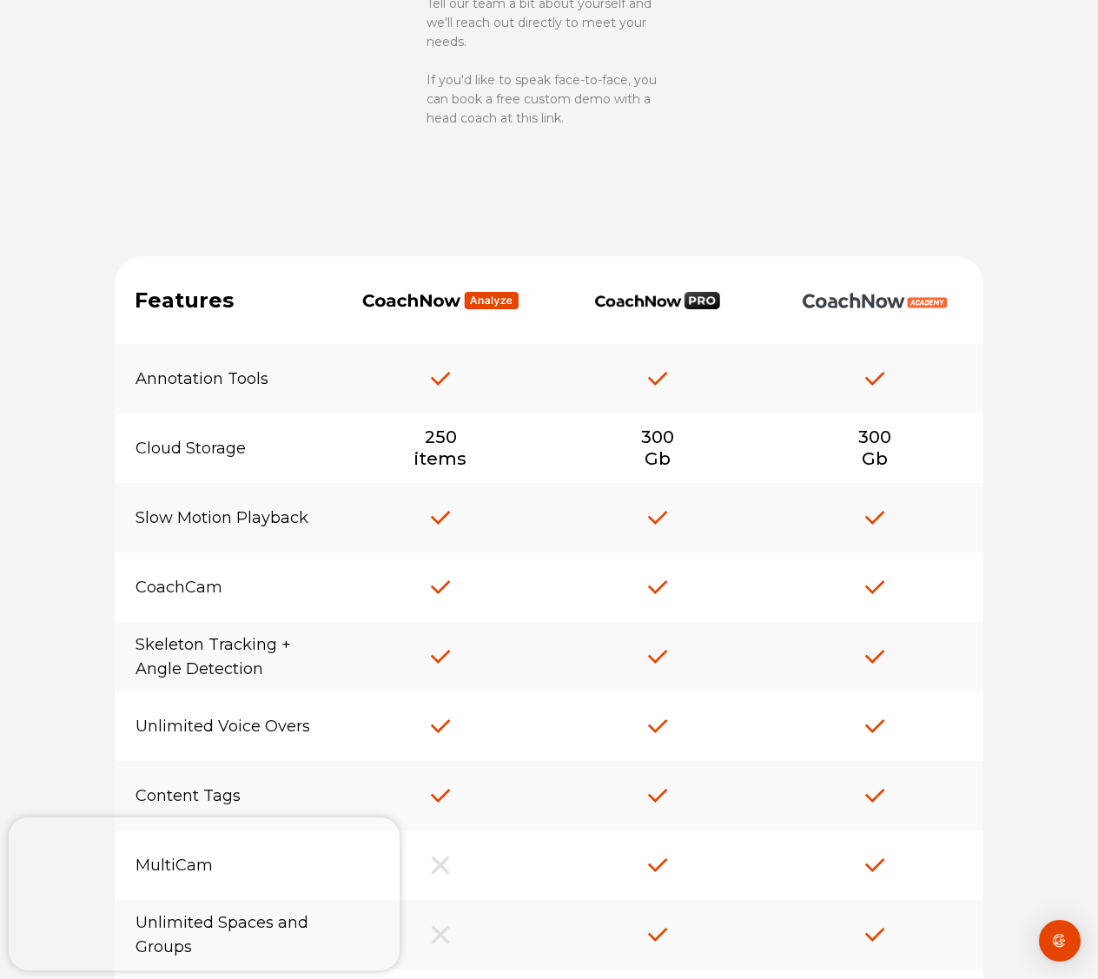
scroll to position [0, 0]
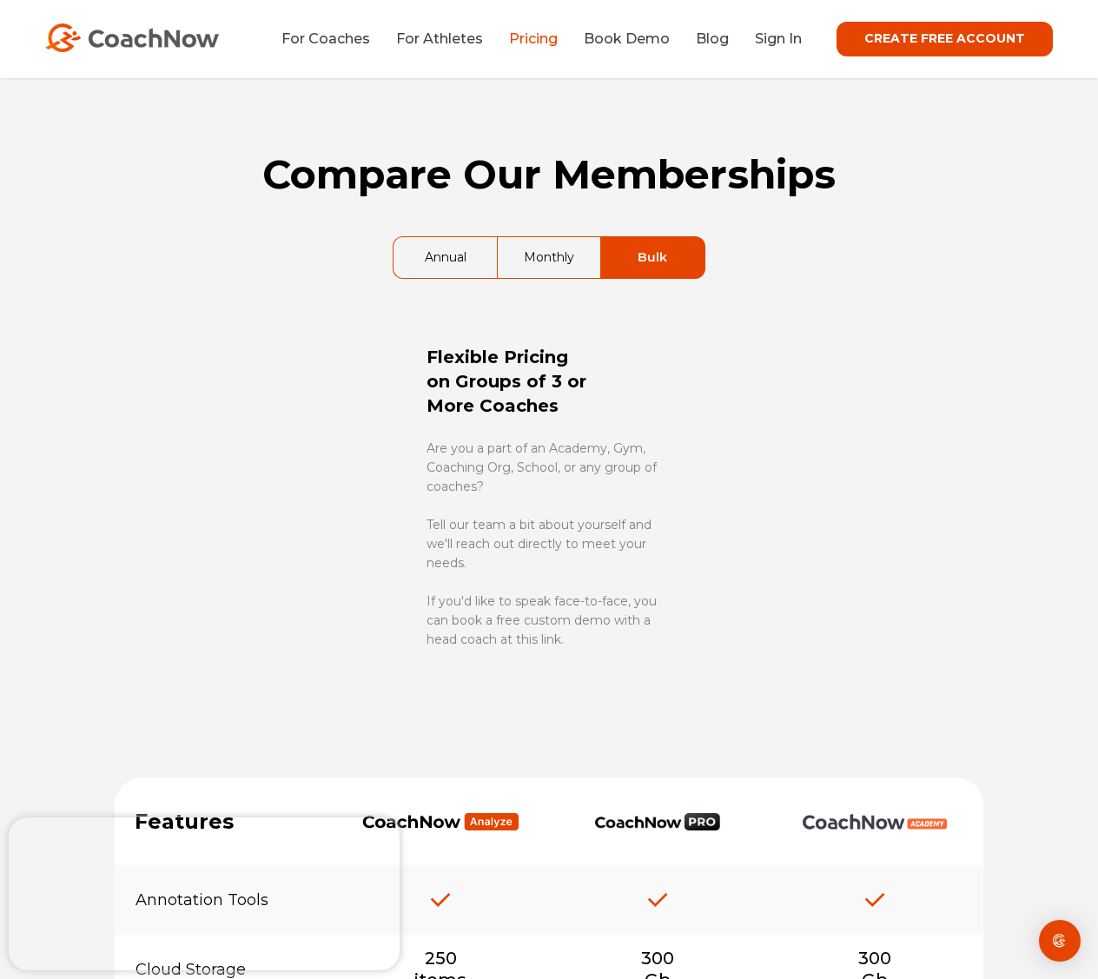
drag, startPoint x: 556, startPoint y: 253, endPoint x: 553, endPoint y: 268, distance: 15.8
click at [556, 253] on link "Monthly" at bounding box center [549, 257] width 102 height 41
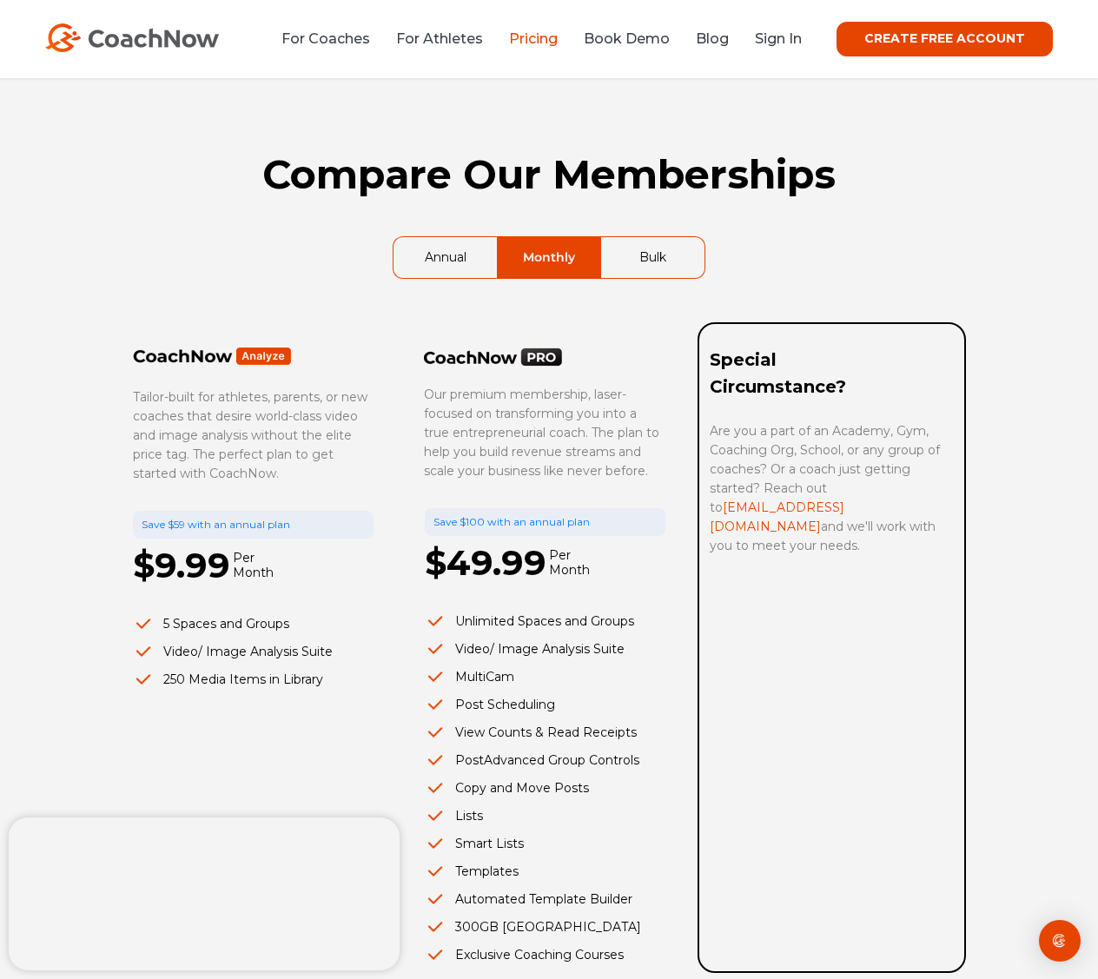
click at [443, 254] on link "Annual" at bounding box center [444, 257] width 103 height 41
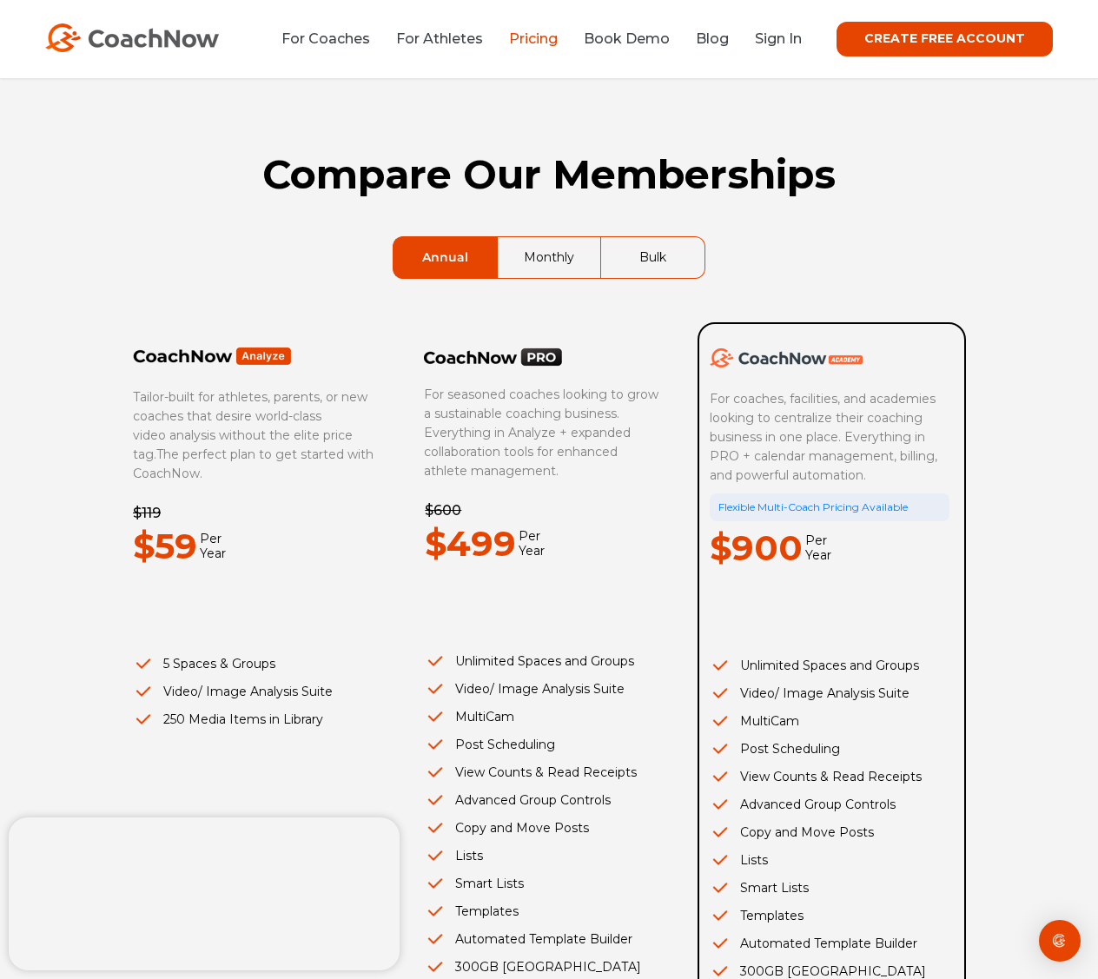
scroll to position [174, 0]
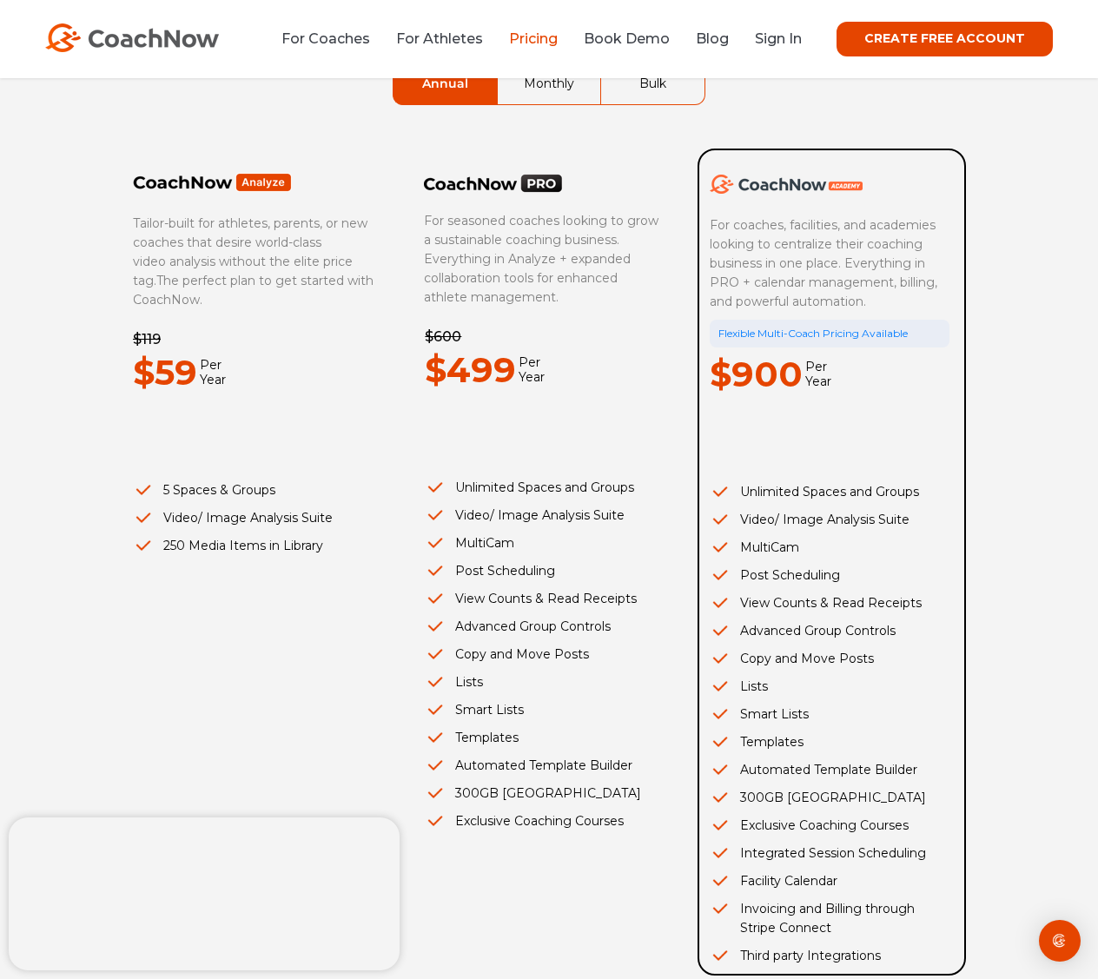
click at [558, 94] on link "Monthly" at bounding box center [549, 83] width 102 height 41
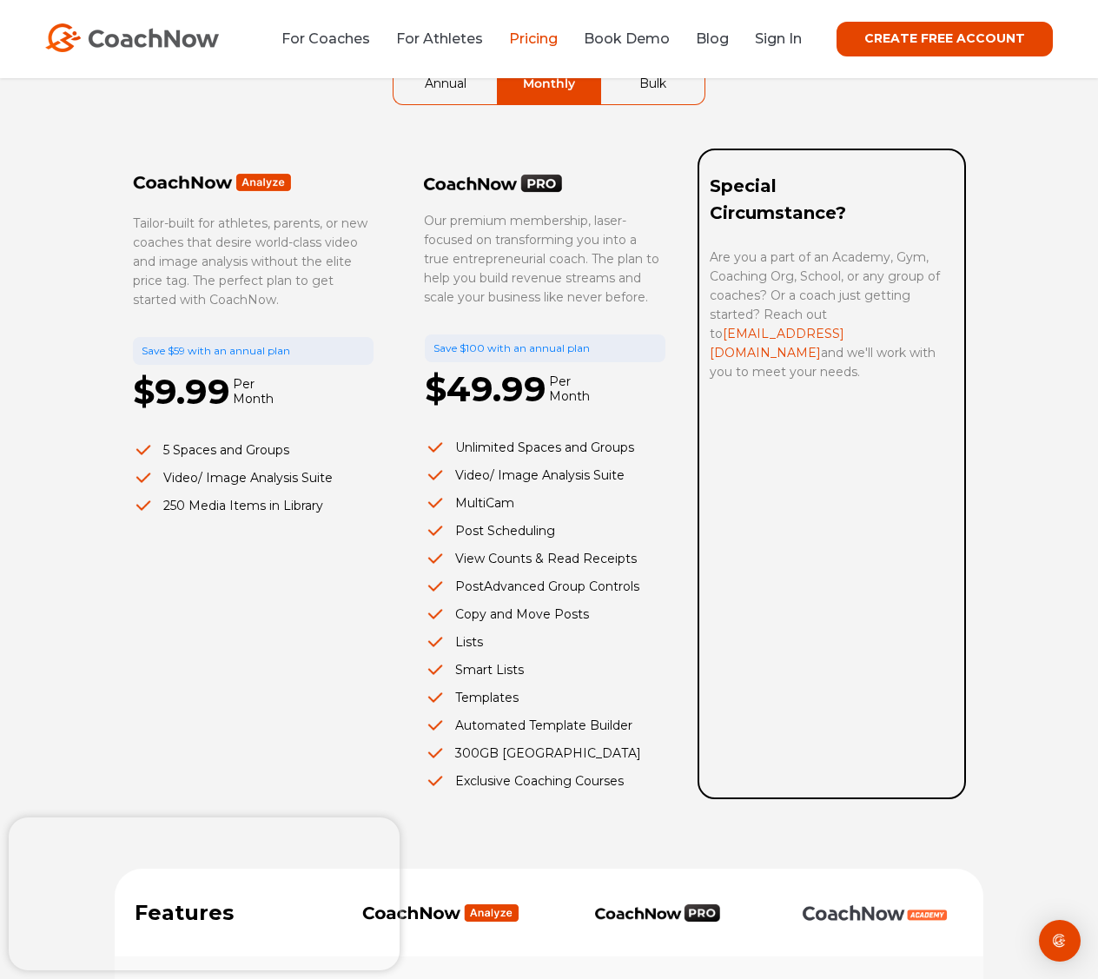
scroll to position [87, 0]
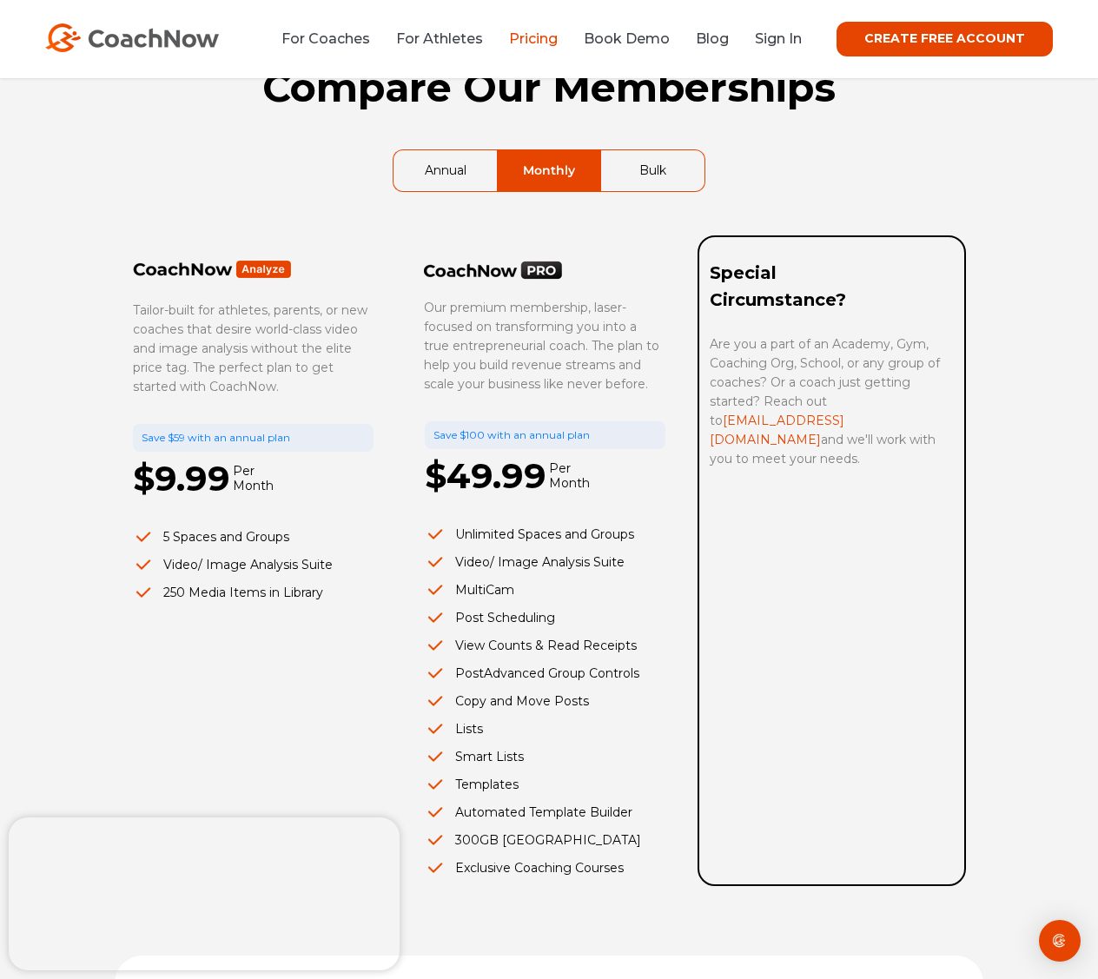
click at [518, 485] on p "$49.99" at bounding box center [486, 476] width 122 height 54
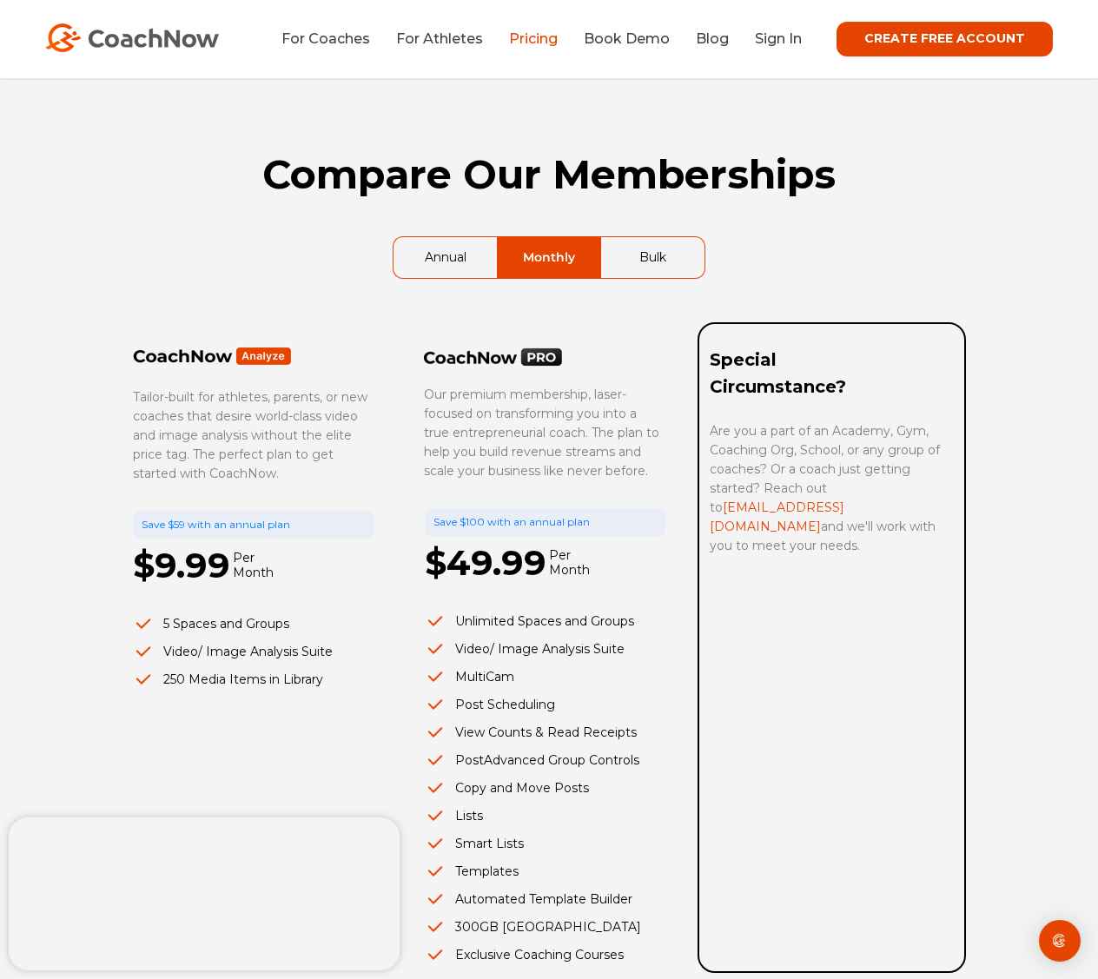
click at [412, 214] on div "Compare Our Memberships Annual Monthly Bulk Tailor-built for athletes, parents,…" at bounding box center [549, 525] width 868 height 894
click at [421, 265] on link "Annual" at bounding box center [444, 257] width 103 height 41
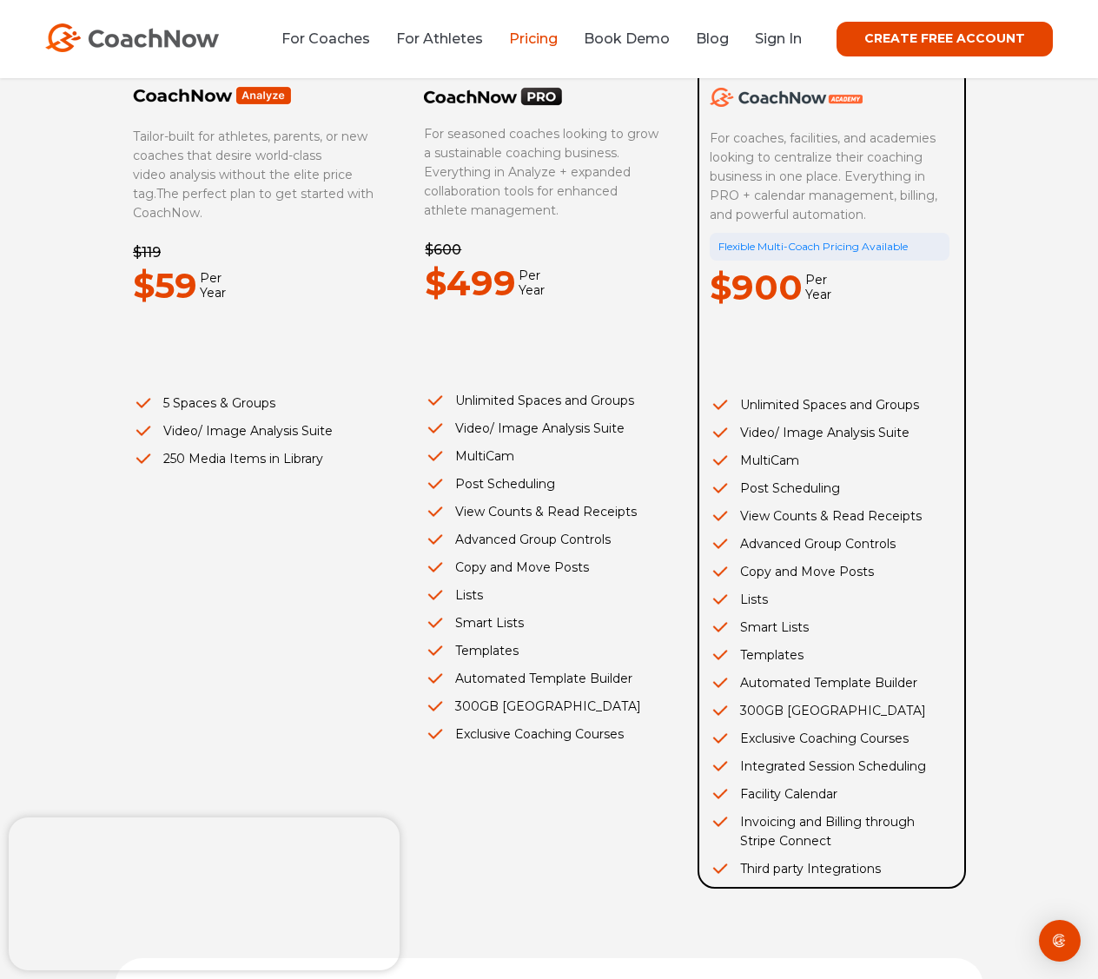
scroll to position [174, 0]
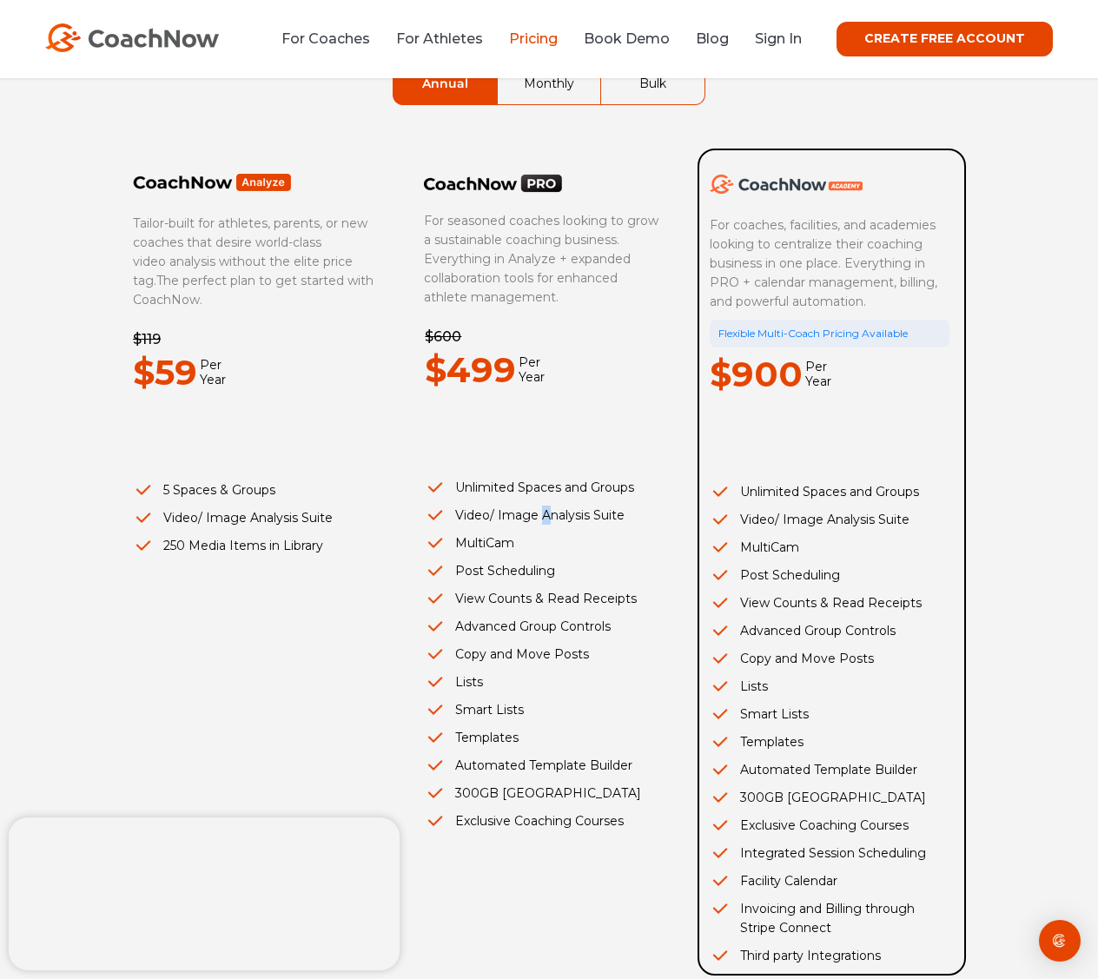
drag, startPoint x: 543, startPoint y: 500, endPoint x: 547, endPoint y: 520, distance: 20.4
click at [547, 520] on ul "Unlimited Spaces and Groups Video/ Image Analysis Suite MultiCam Post Schedulin…" at bounding box center [545, 654] width 240 height 353
click at [547, 520] on li "Video/ Image Analysis Suite" at bounding box center [545, 514] width 240 height 19
click at [548, 521] on li "Video/ Image Analysis Suite" at bounding box center [545, 514] width 240 height 19
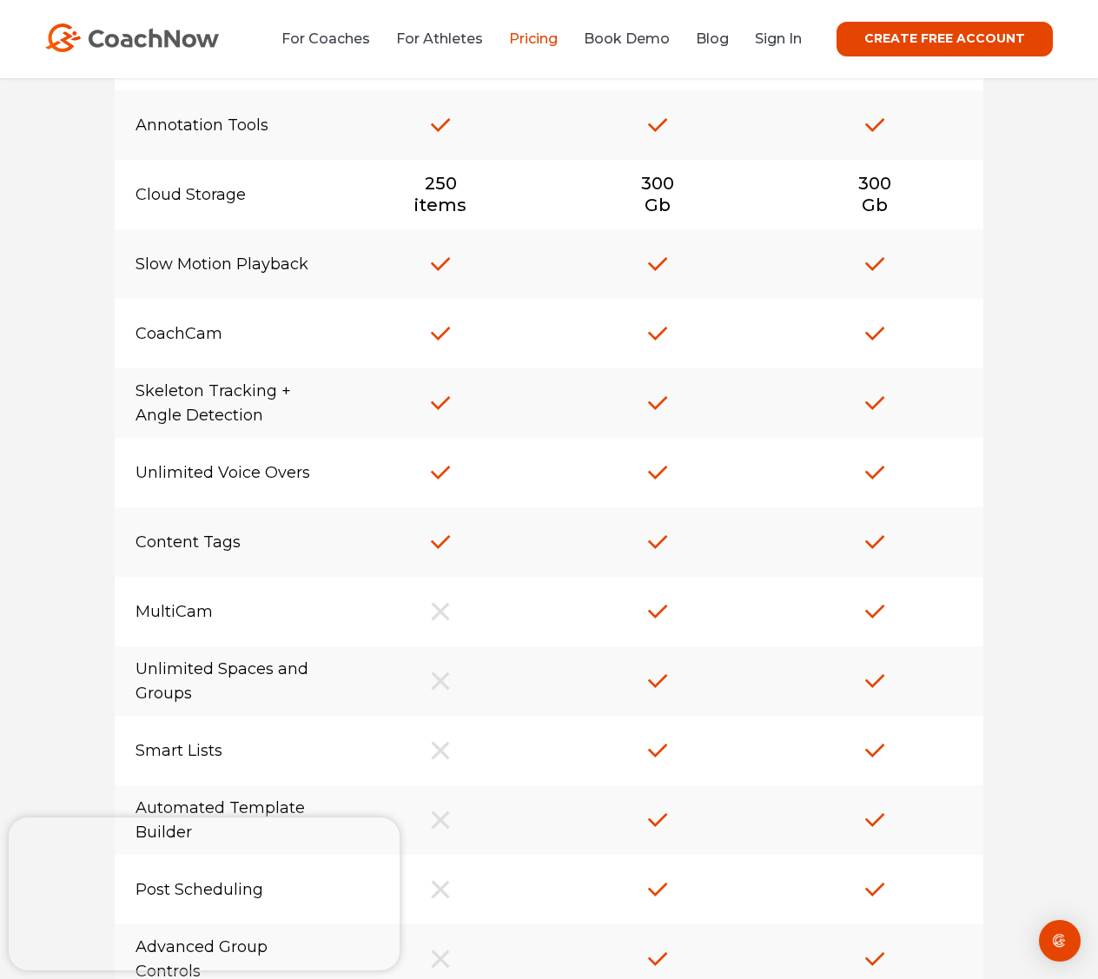
scroll to position [1476, 0]
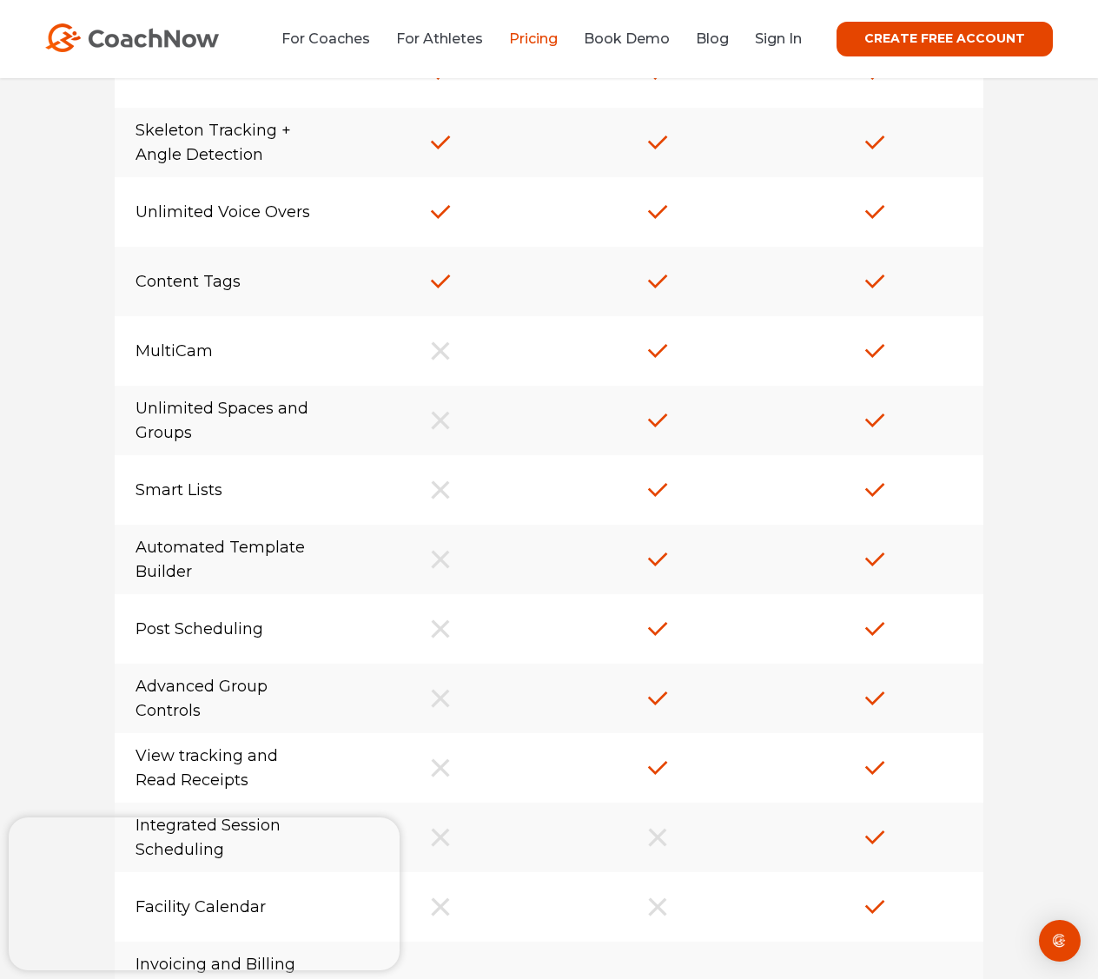
click at [118, 553] on div "Automated Template Builder" at bounding box center [223, 559] width 217 height 69
